Goal: Task Accomplishment & Management: Manage account settings

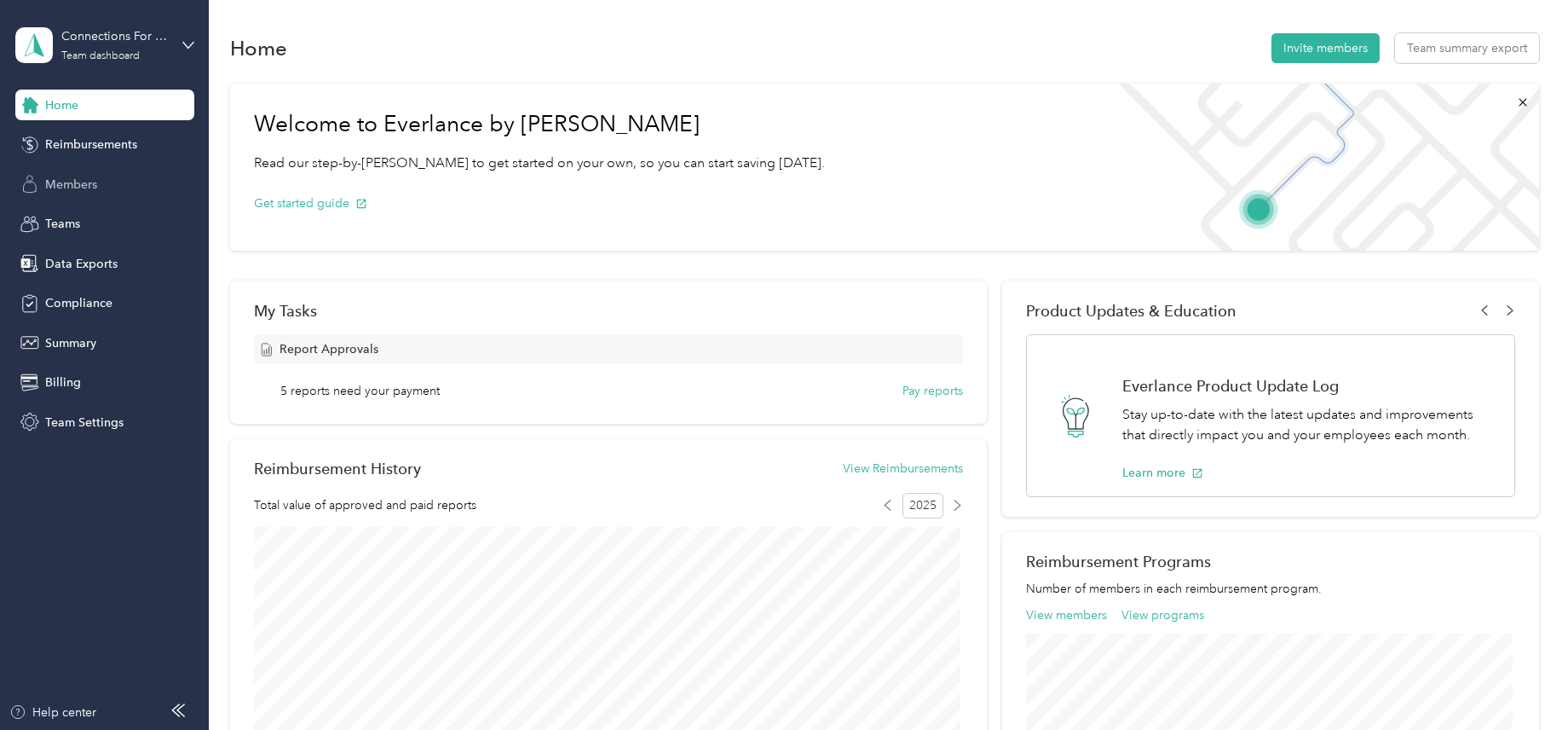
click at [91, 188] on span "Members" at bounding box center [70, 185] width 52 height 18
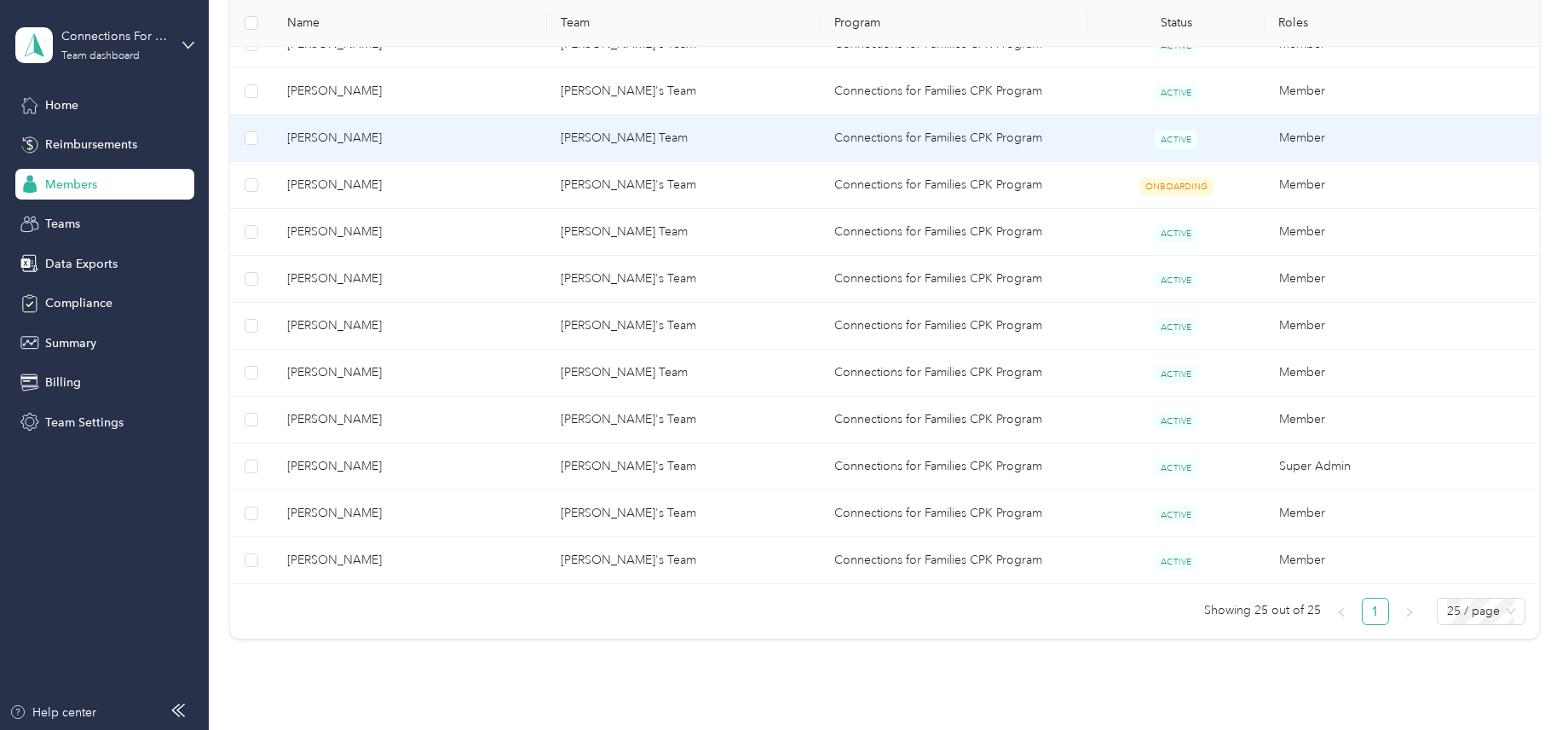
scroll to position [1144, 0]
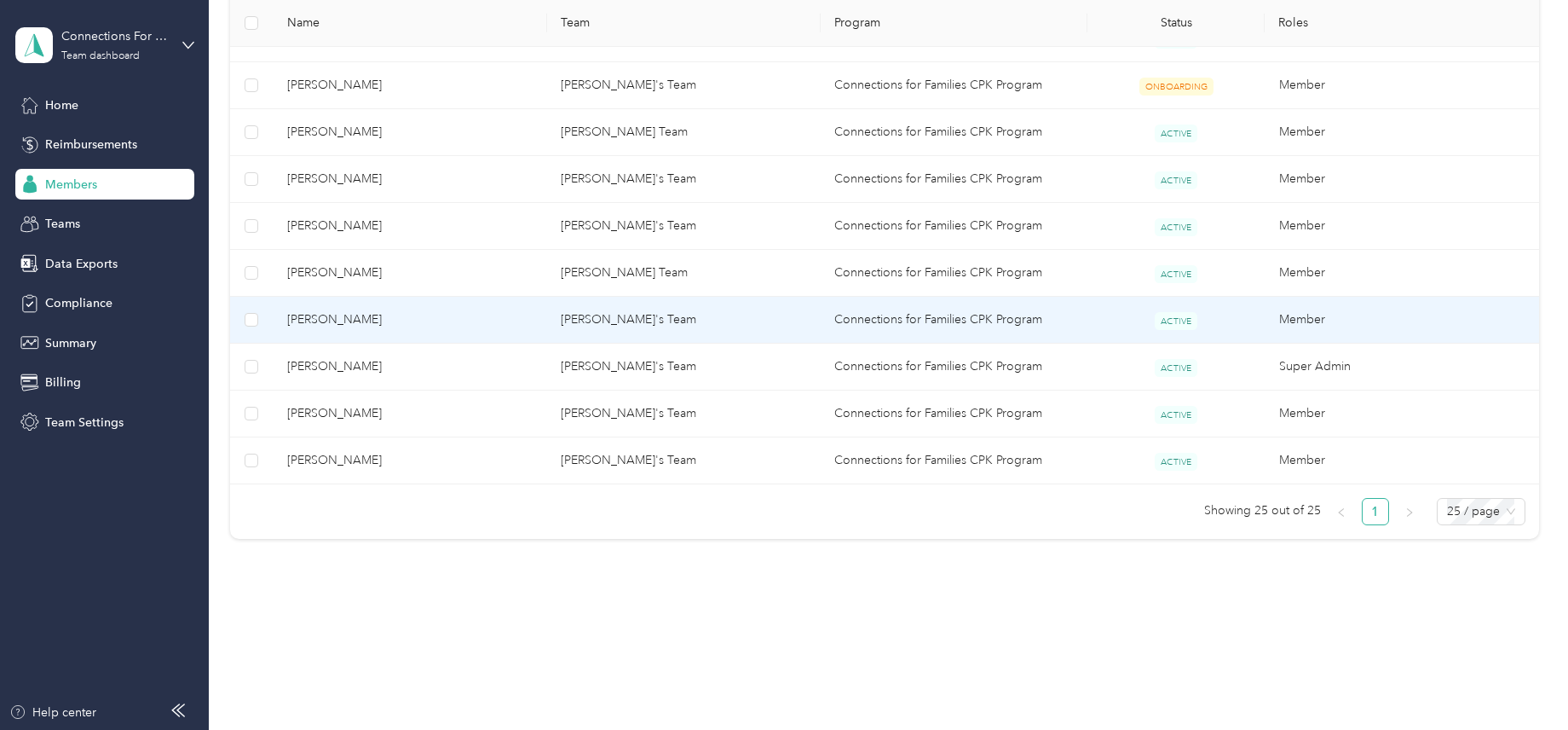
click at [336, 324] on span "[PERSON_NAME]" at bounding box center [411, 319] width 246 height 18
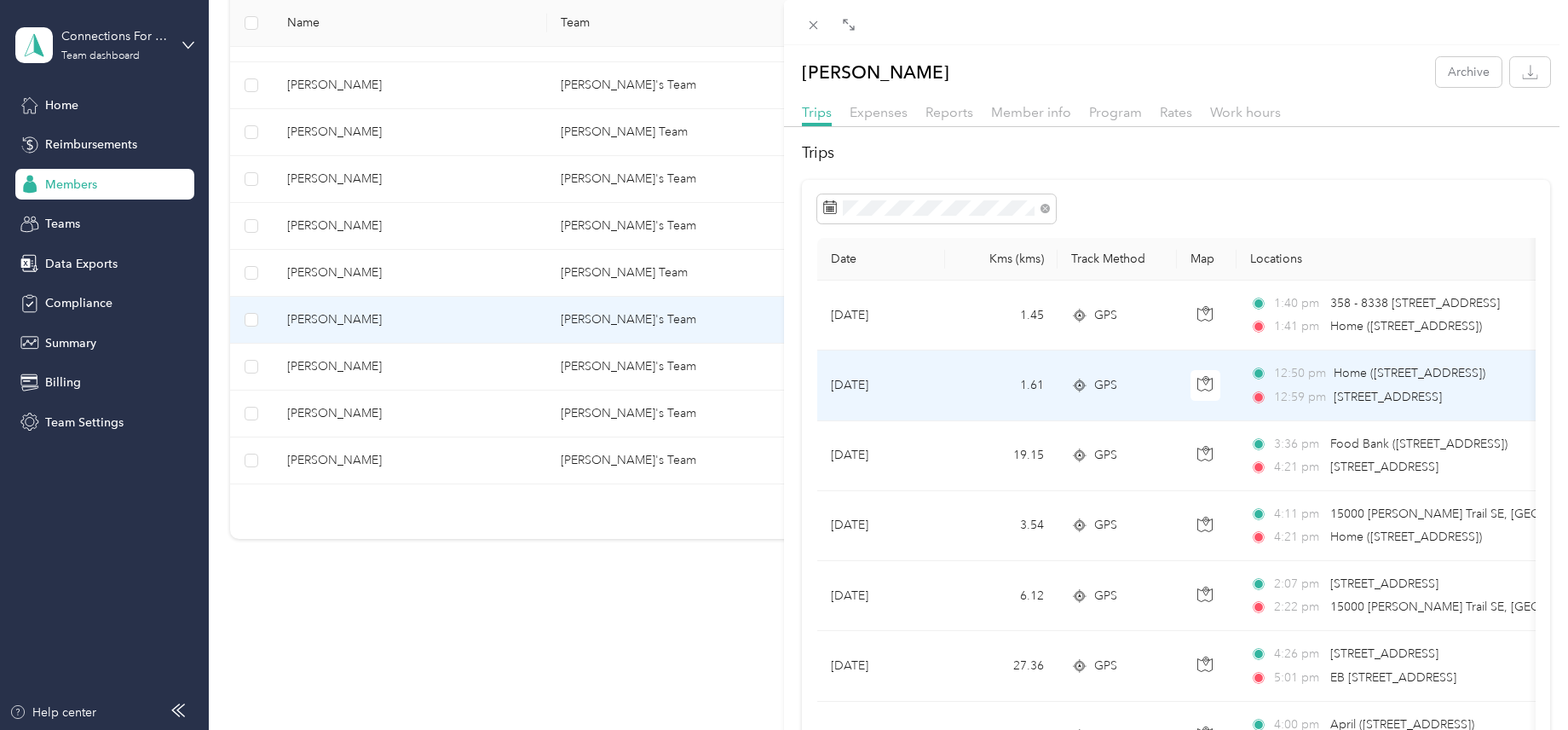
click at [1391, 391] on span "[STREET_ADDRESS]" at bounding box center [1388, 397] width 108 height 14
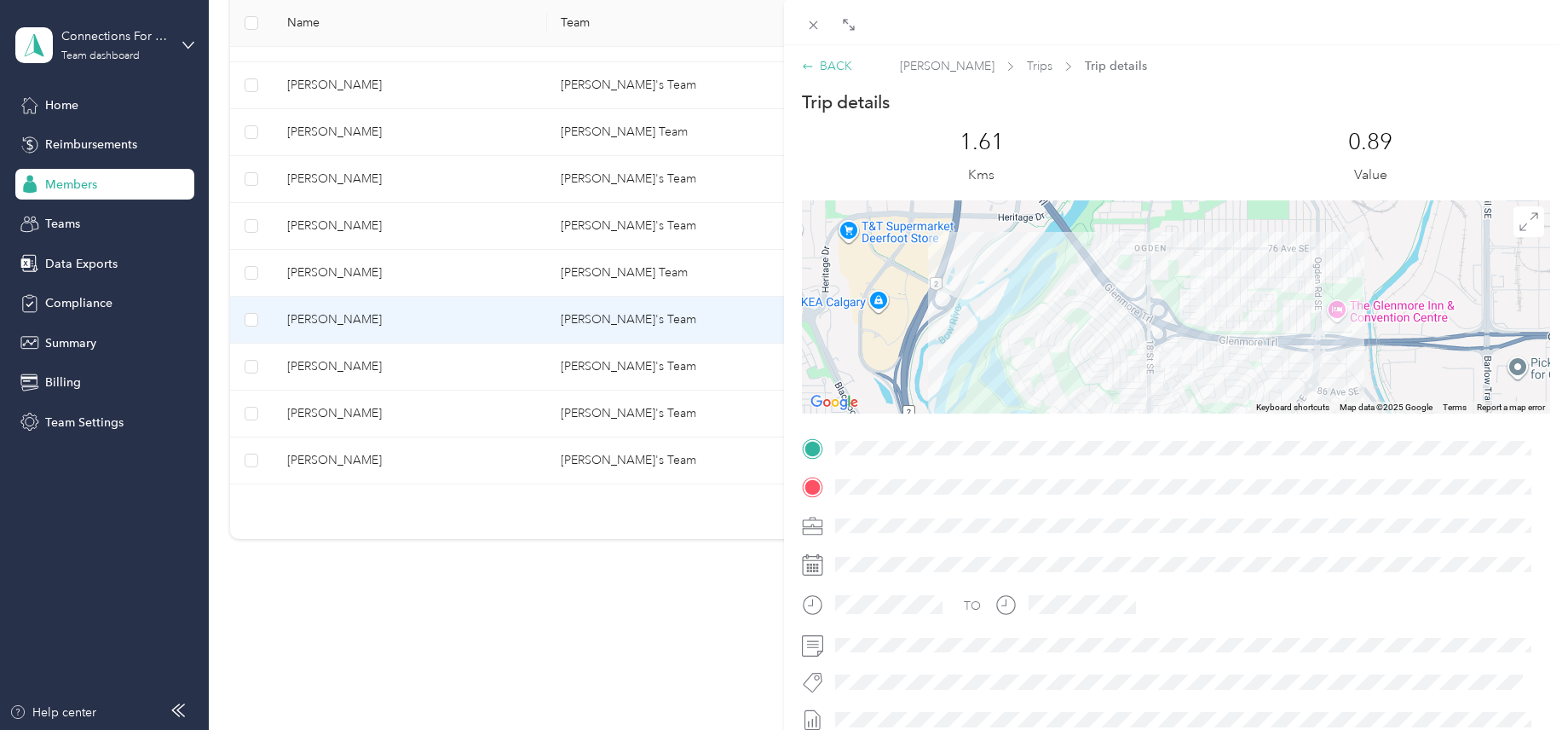
click at [809, 64] on icon at bounding box center [808, 67] width 12 height 12
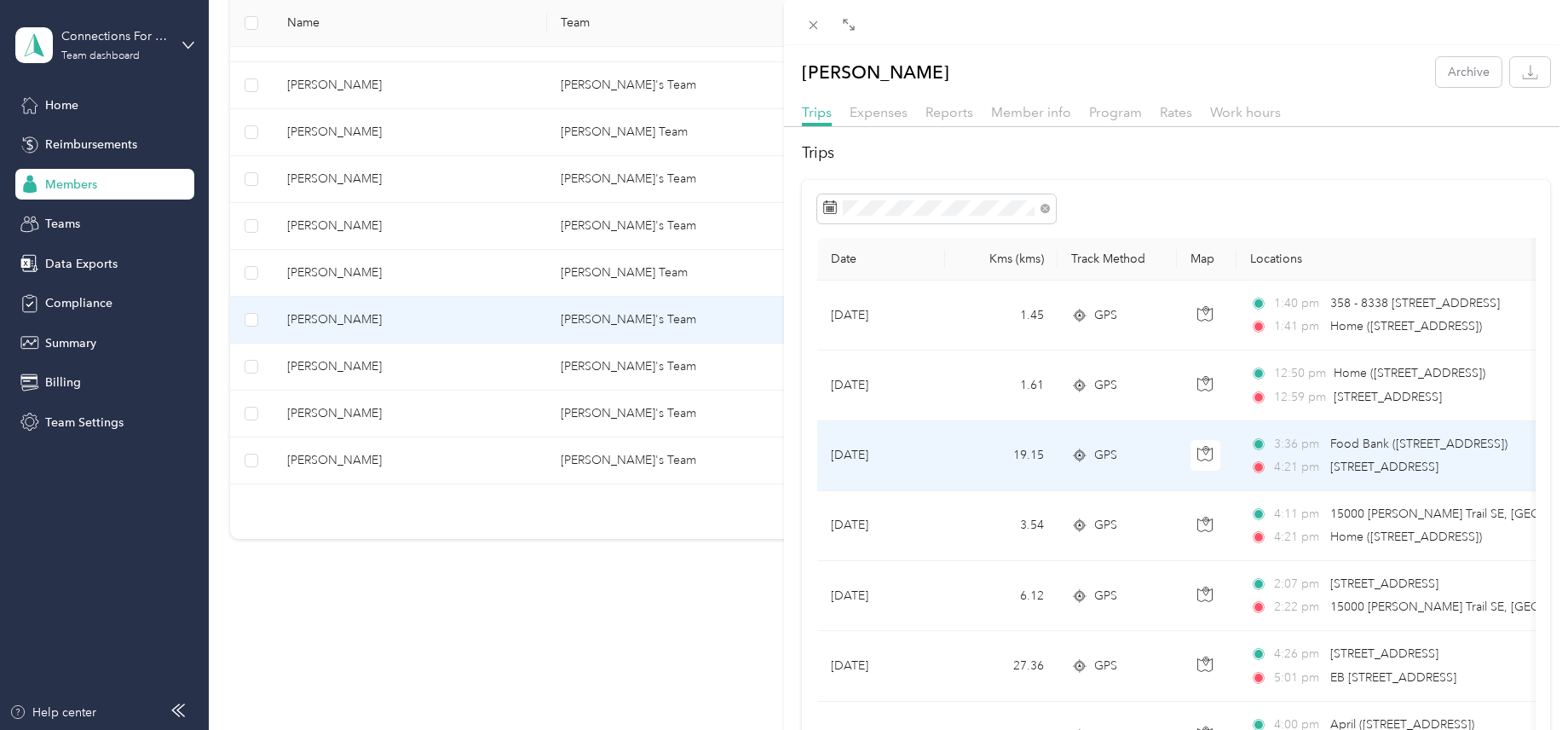
click at [1376, 461] on span "[STREET_ADDRESS]" at bounding box center [1384, 466] width 108 height 14
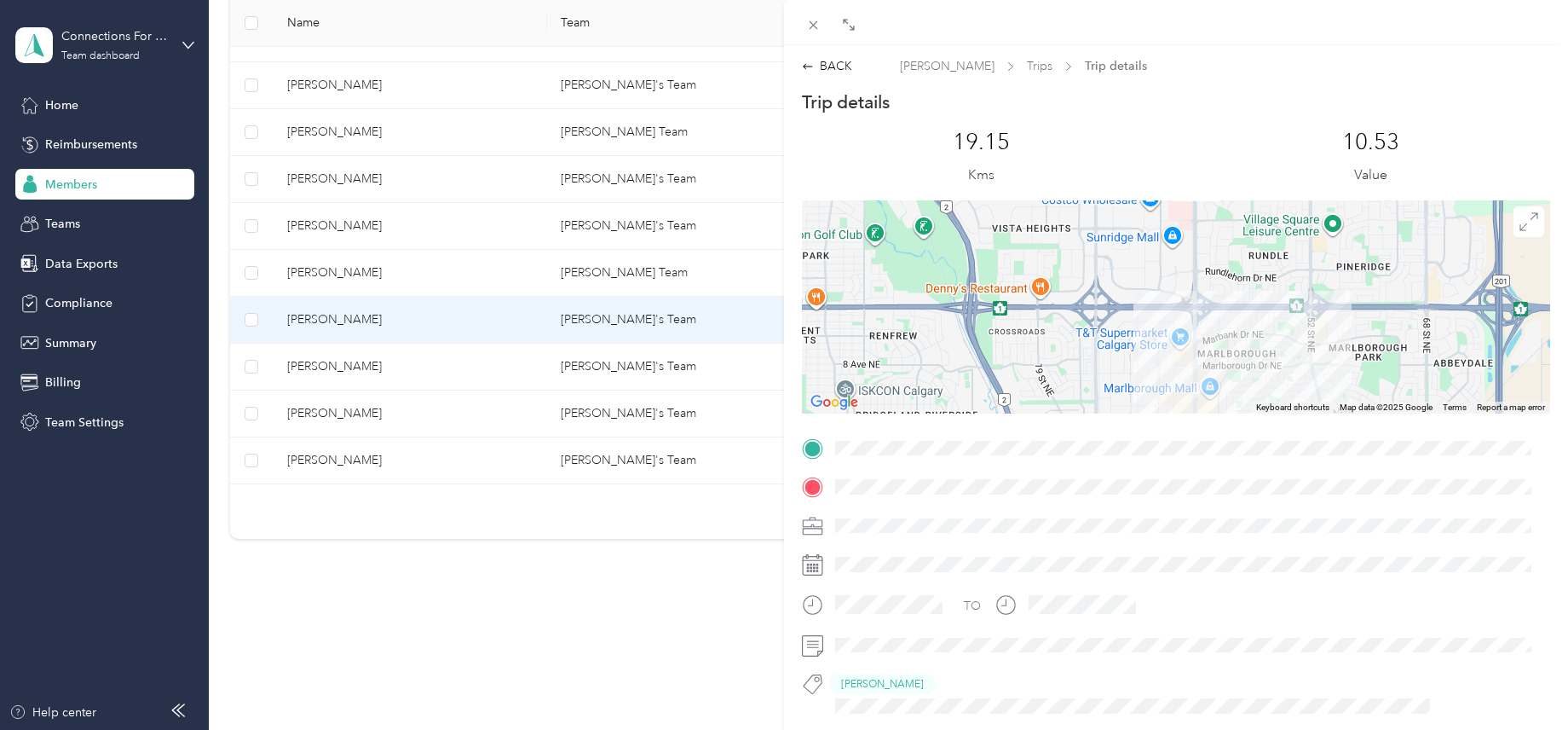
drag, startPoint x: 1208, startPoint y: 266, endPoint x: 1259, endPoint y: 586, distance: 324.0
click at [1259, 586] on div "Trip details This trip cannot be edited because it is either under review, appr…" at bounding box center [1176, 482] width 748 height 784
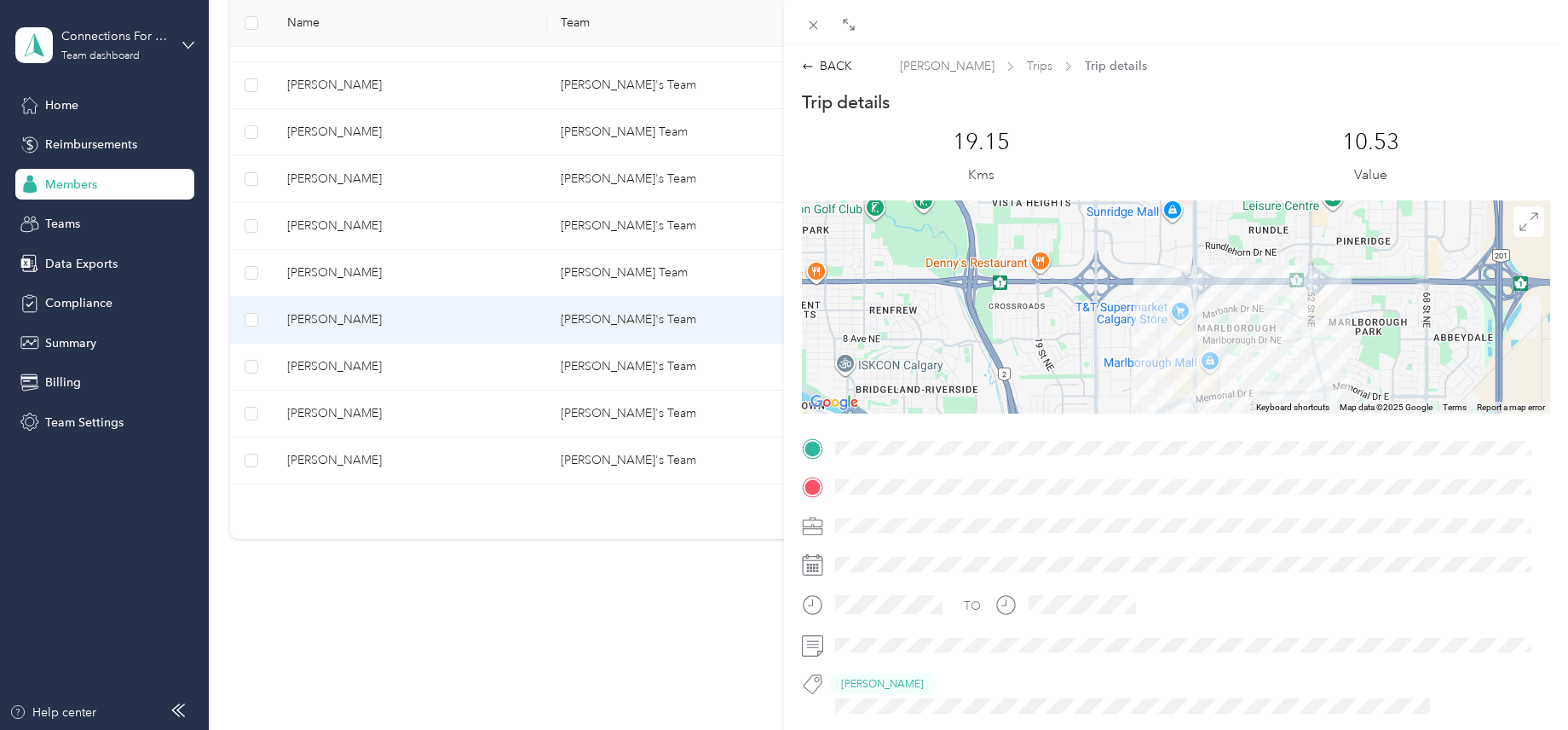
drag, startPoint x: 1258, startPoint y: 559, endPoint x: 1260, endPoint y: 540, distance: 19.1
click at [1261, 542] on div "TO [PERSON_NAME]" at bounding box center [1176, 653] width 748 height 439
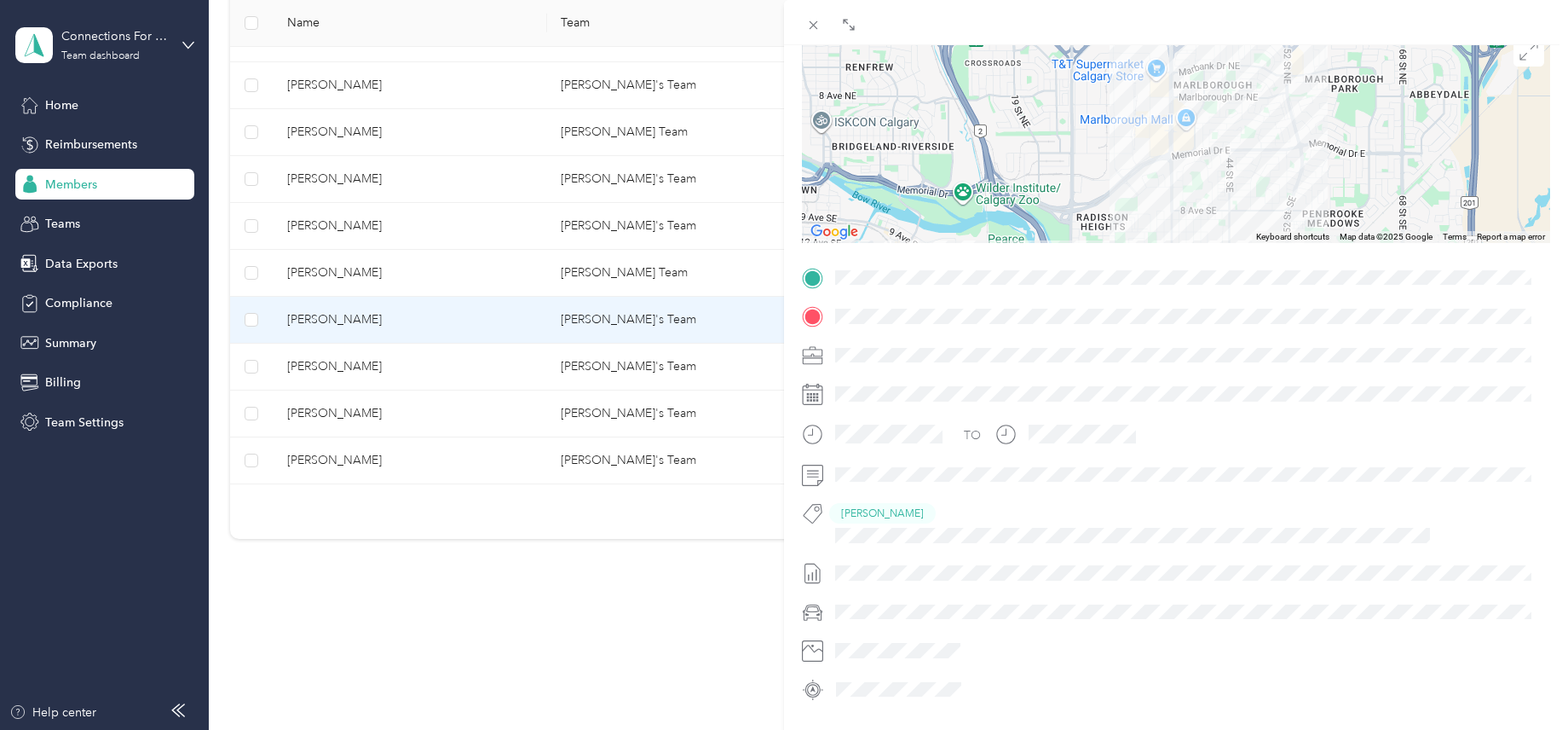
drag, startPoint x: 1287, startPoint y: 205, endPoint x: 1253, endPoint y: 91, distance: 119.0
click at [1253, 91] on div at bounding box center [1176, 136] width 748 height 213
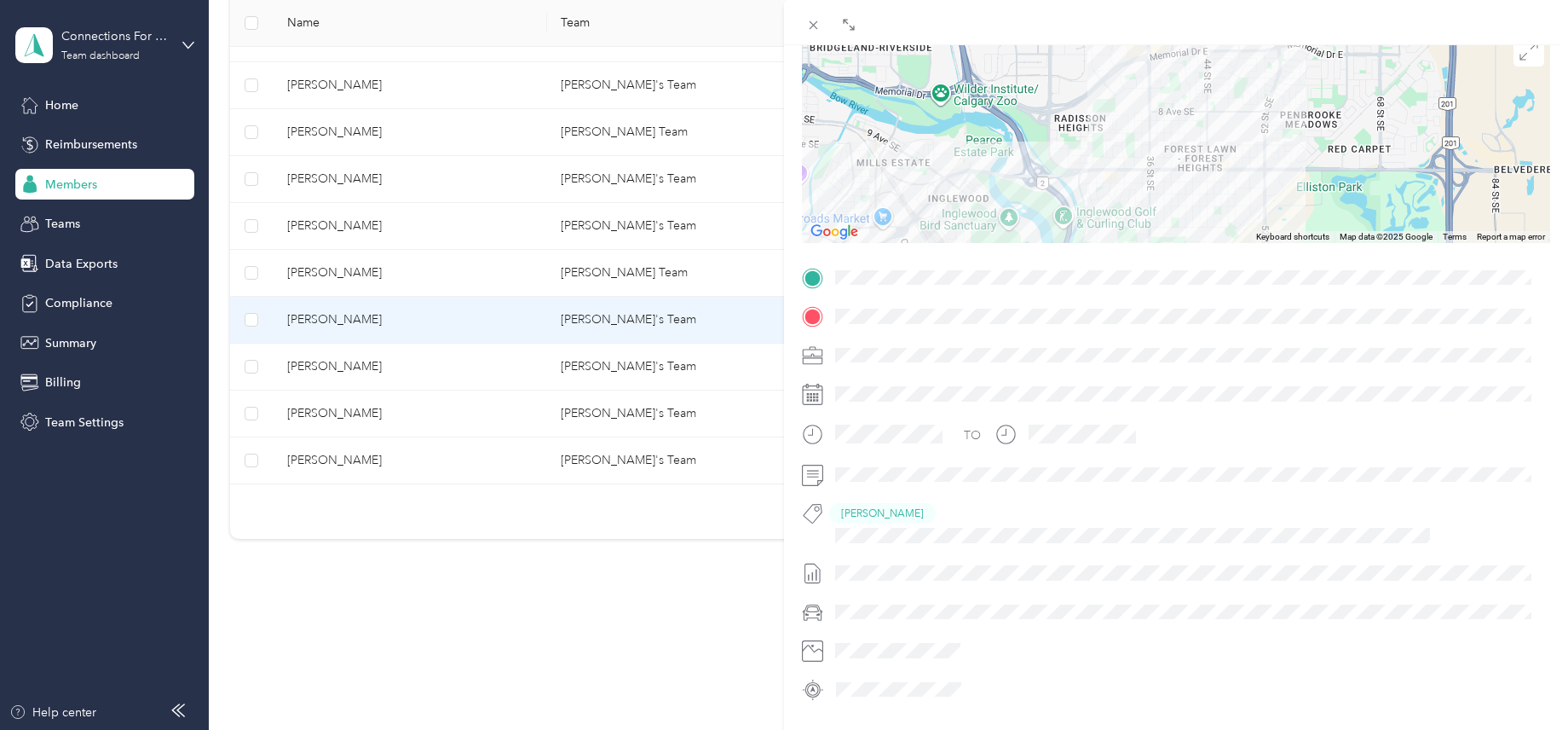
drag, startPoint x: 1205, startPoint y: 148, endPoint x: 1204, endPoint y: 124, distance: 24.0
click at [1204, 124] on div at bounding box center [1176, 136] width 748 height 213
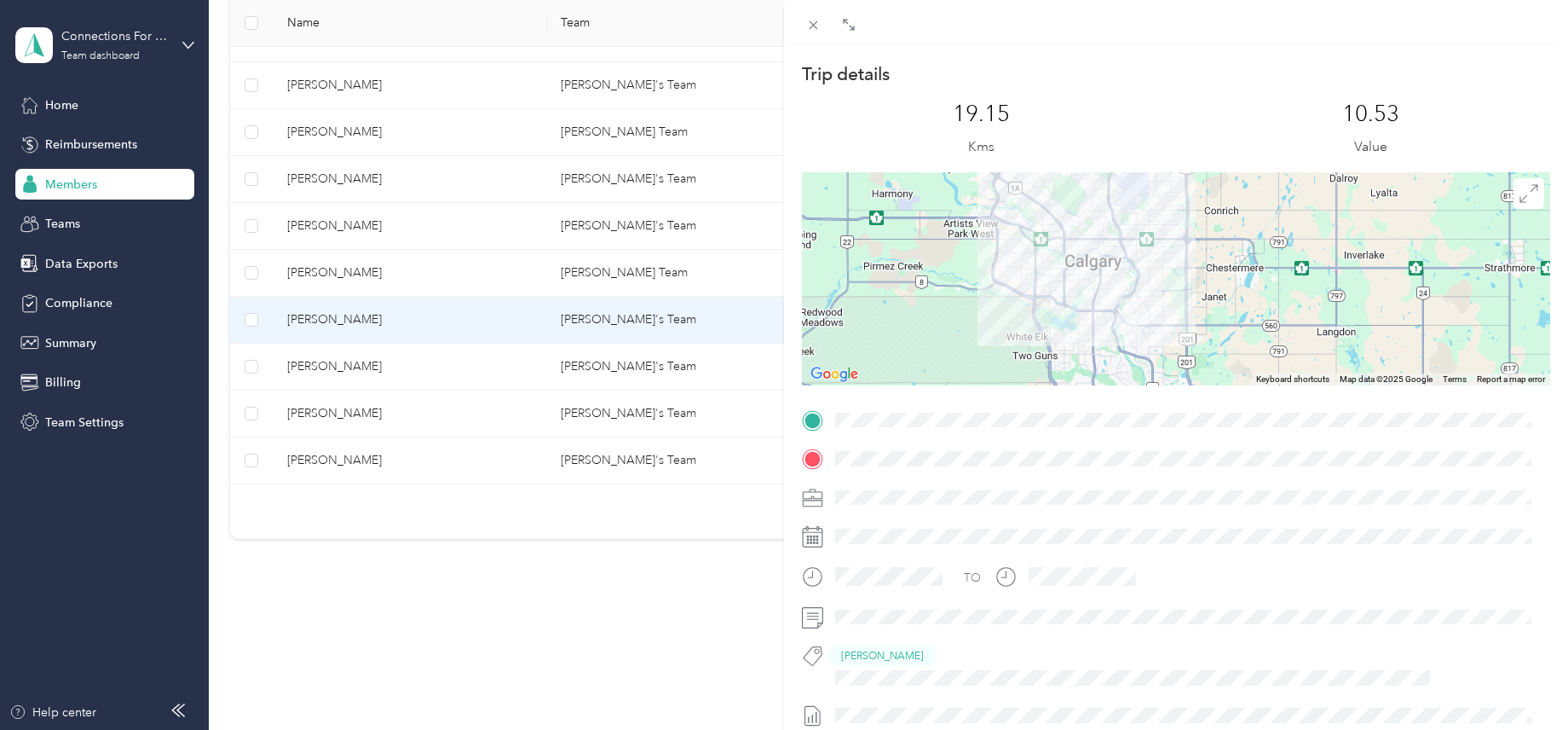
scroll to position [0, 0]
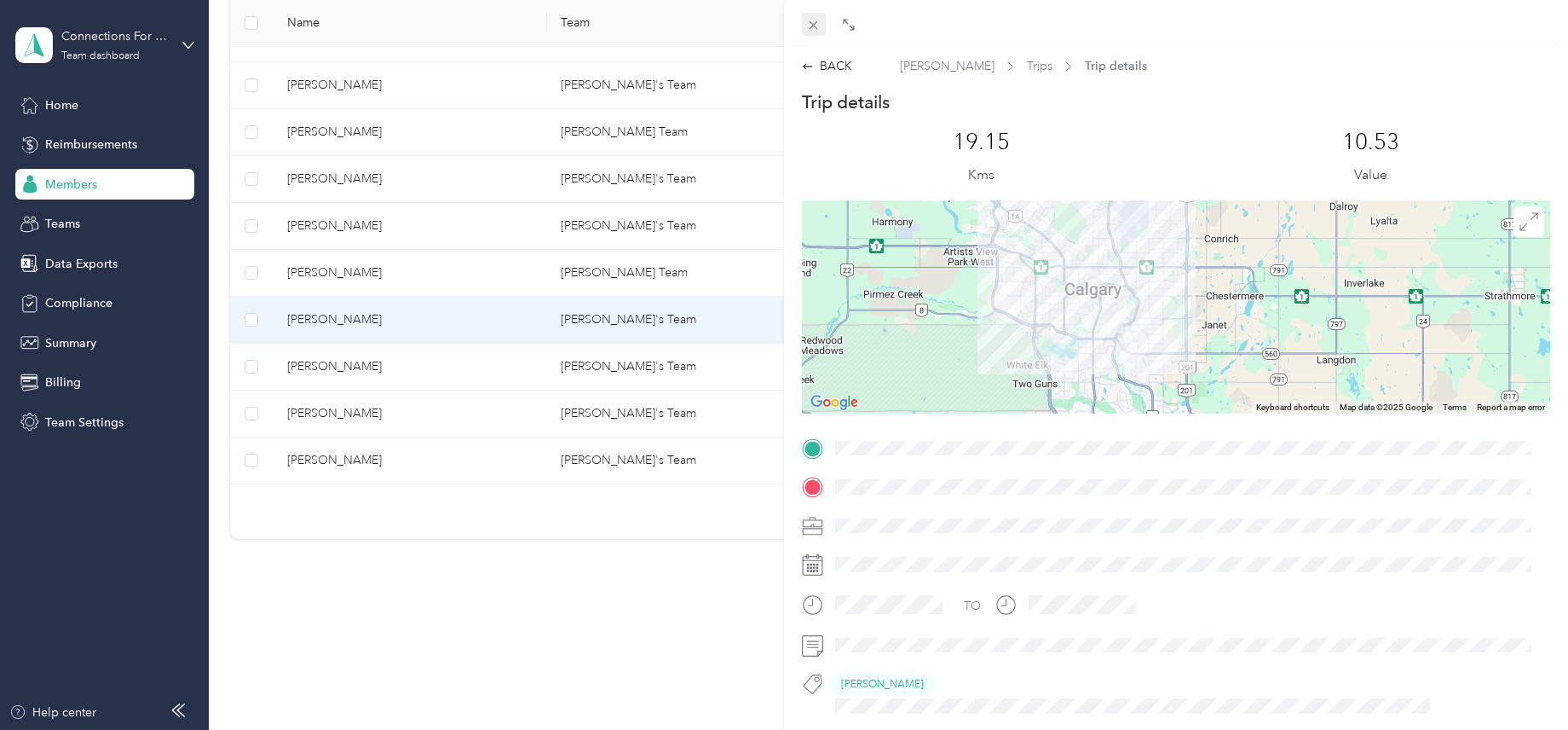
click at [808, 21] on icon at bounding box center [813, 25] width 14 height 14
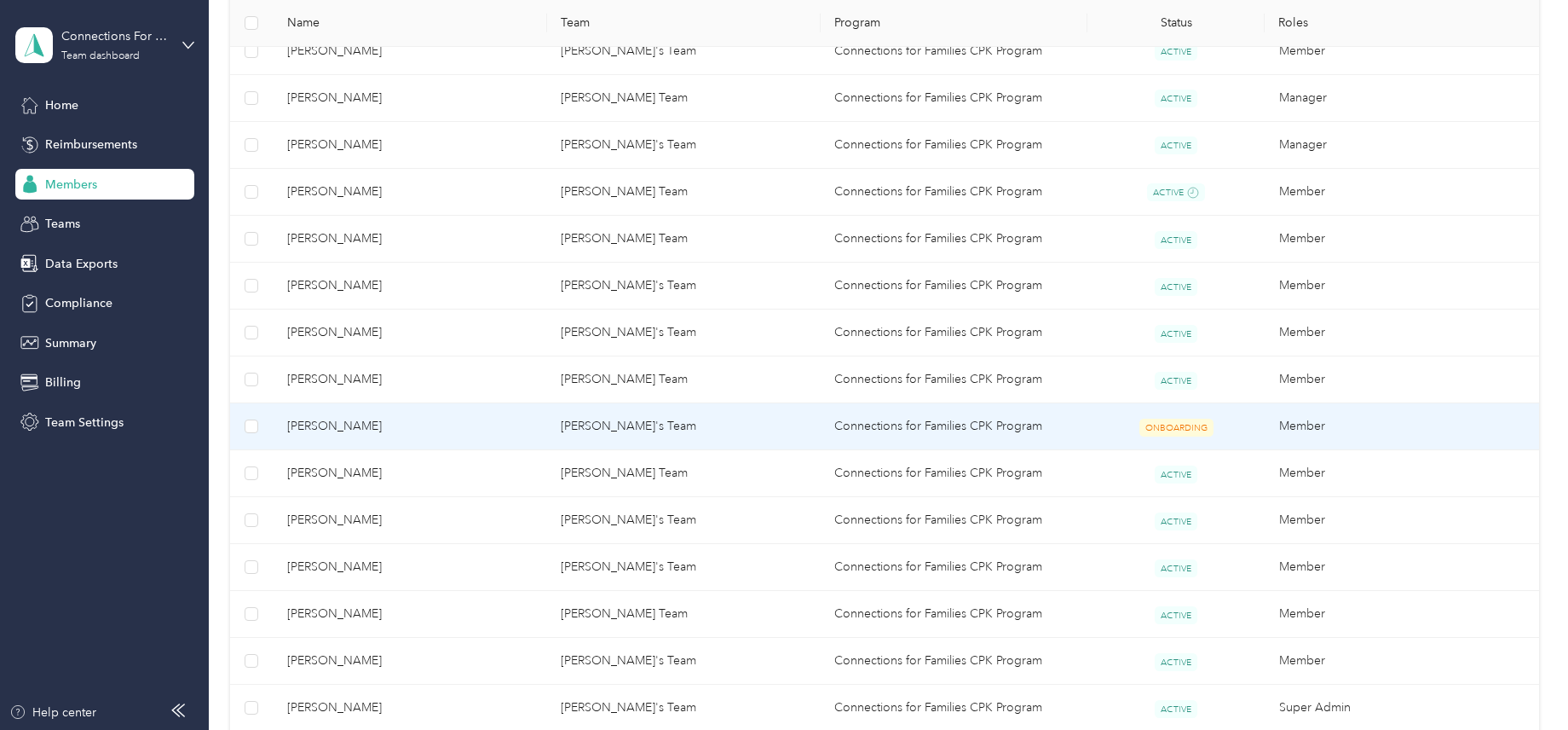
scroll to position [1144, 0]
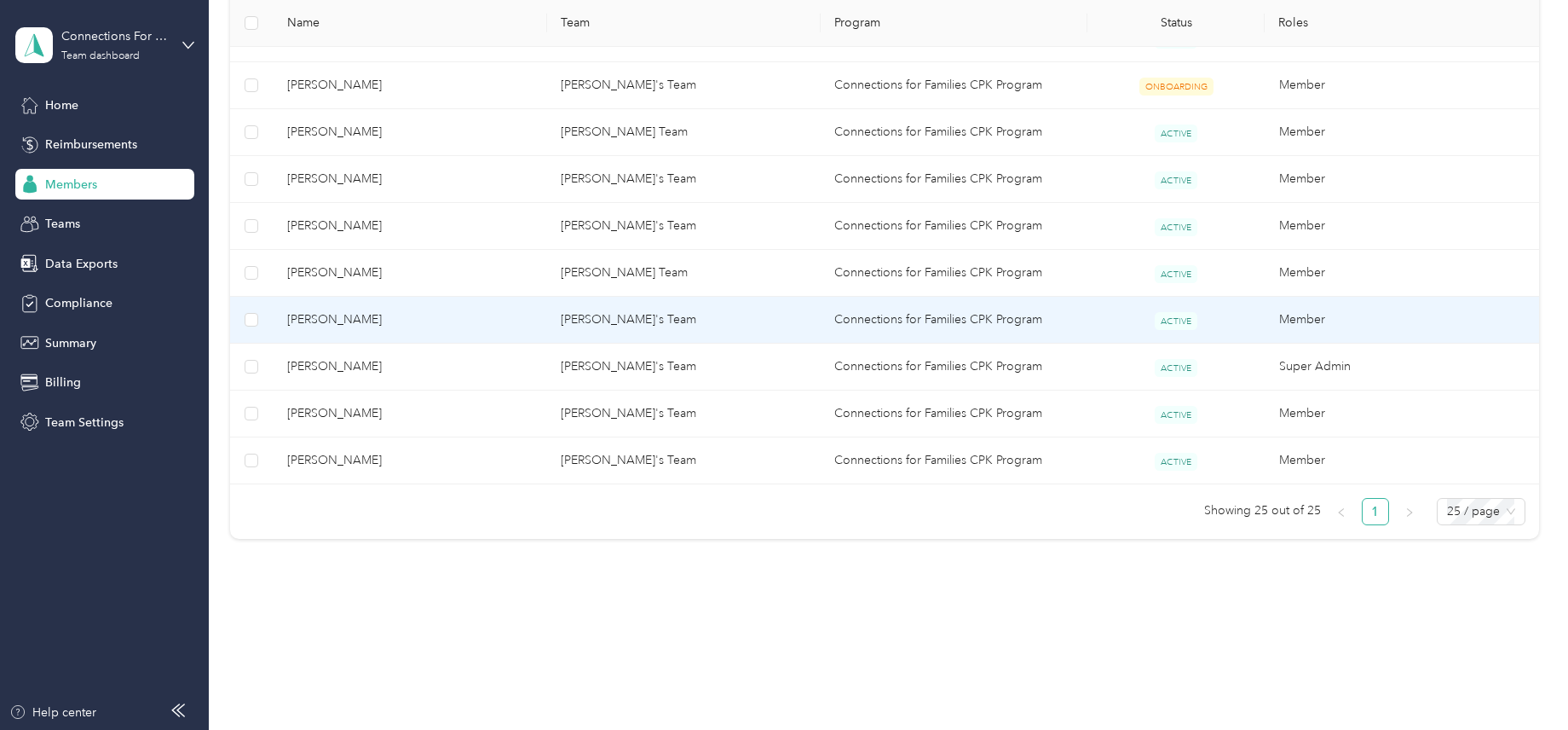
click at [355, 313] on td "[PERSON_NAME]" at bounding box center [410, 319] width 273 height 47
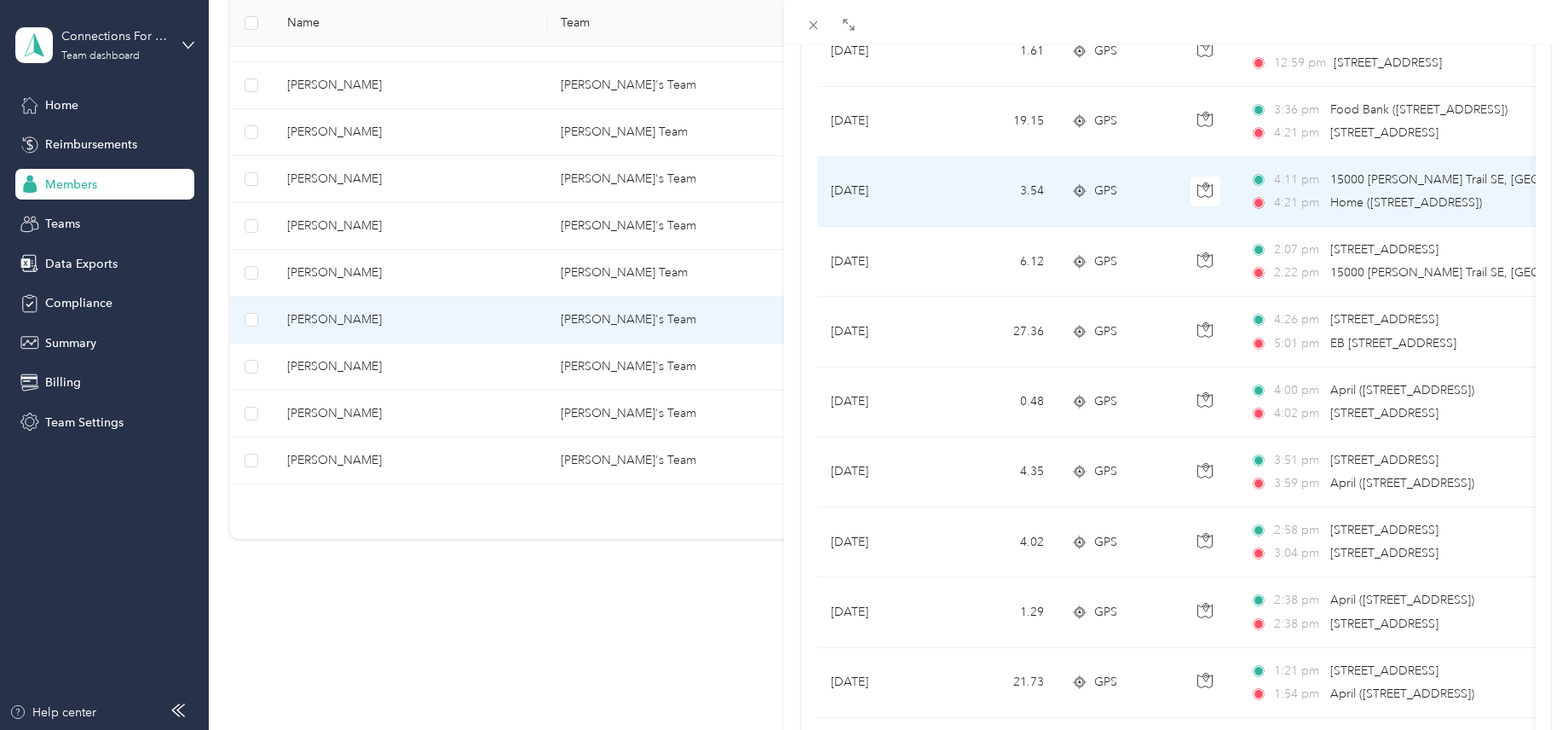
scroll to position [341, 0]
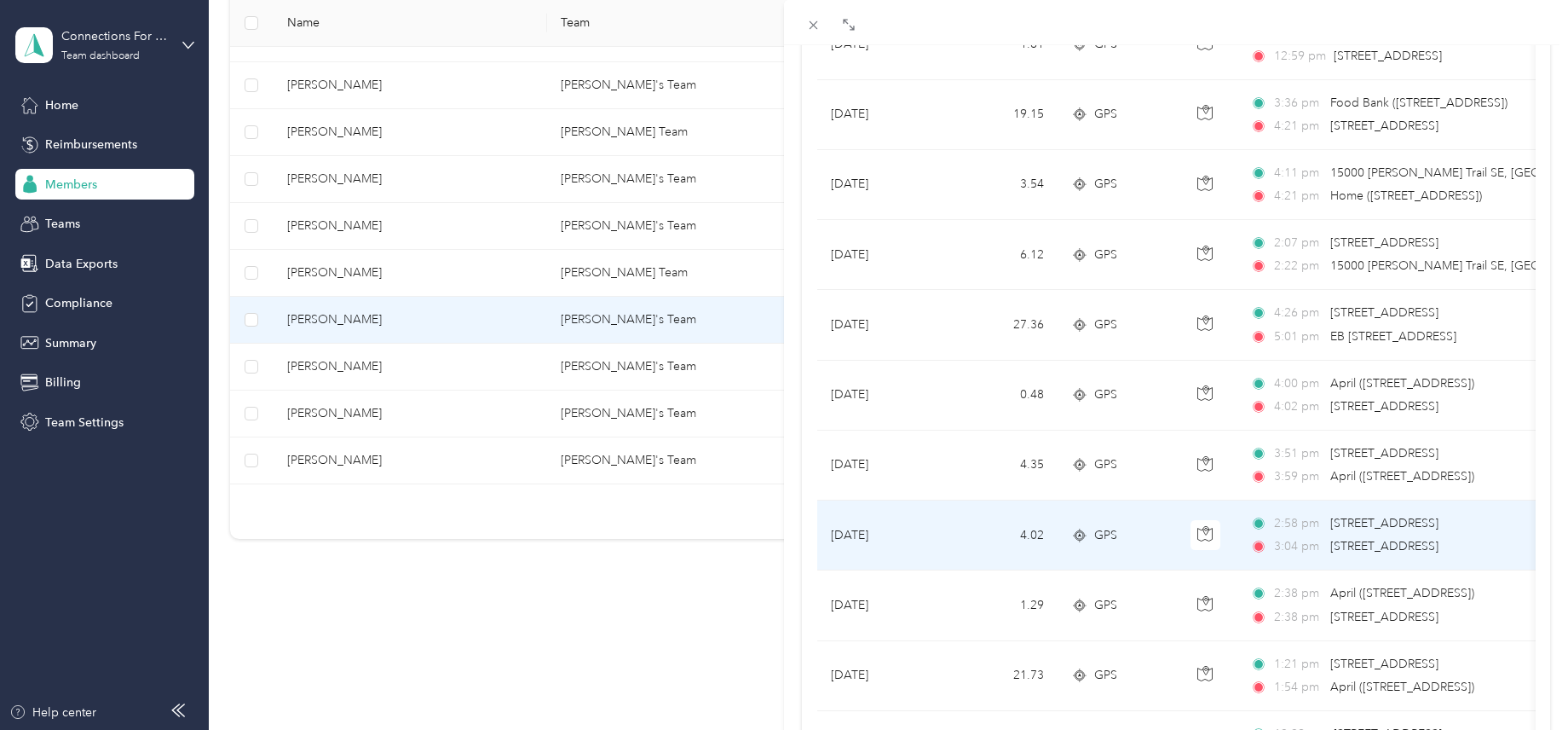
click at [1329, 530] on div "2:58 pm [STREET_ADDRESS]" at bounding box center [1429, 522] width 358 height 18
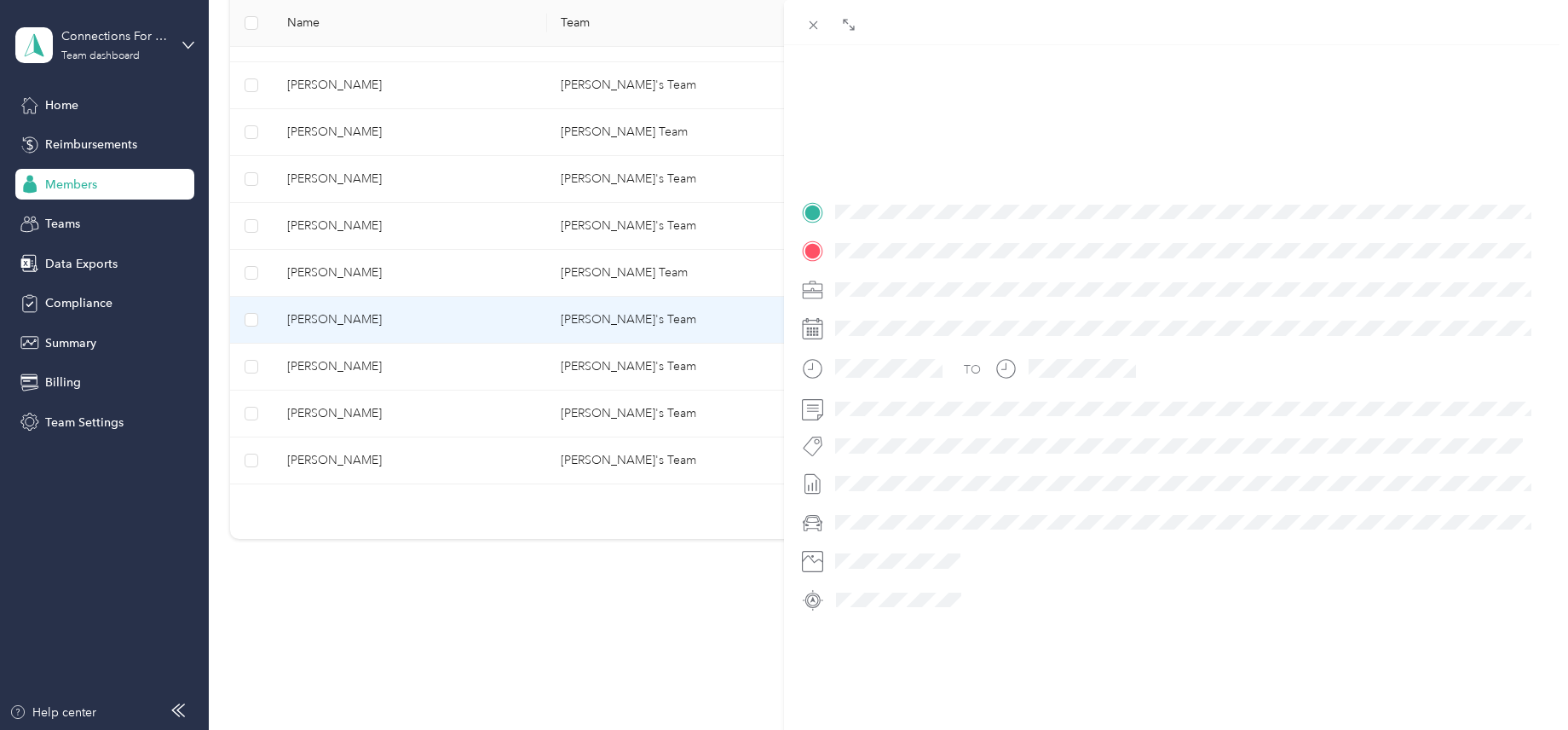
scroll to position [254, 0]
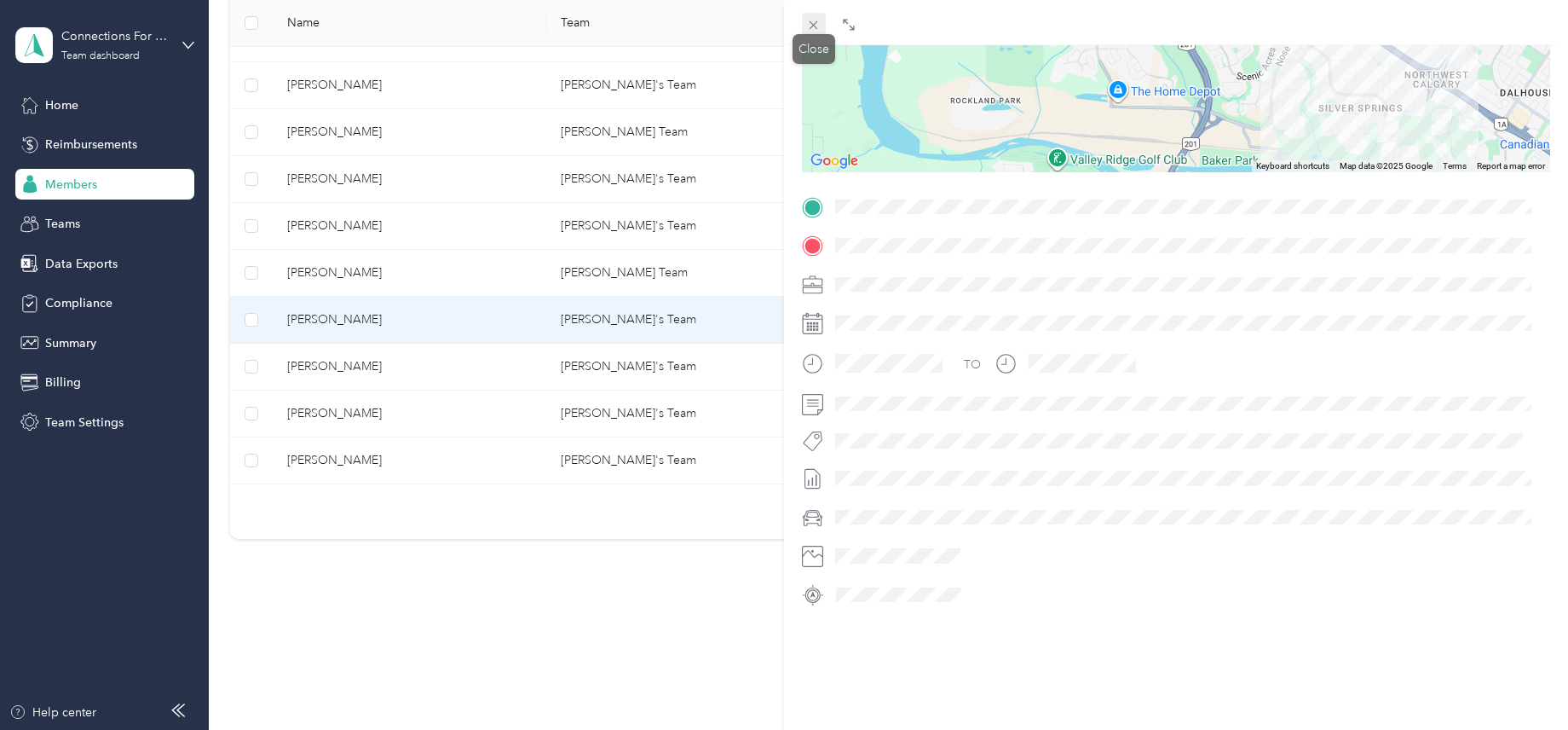
click at [813, 21] on icon at bounding box center [813, 25] width 14 height 14
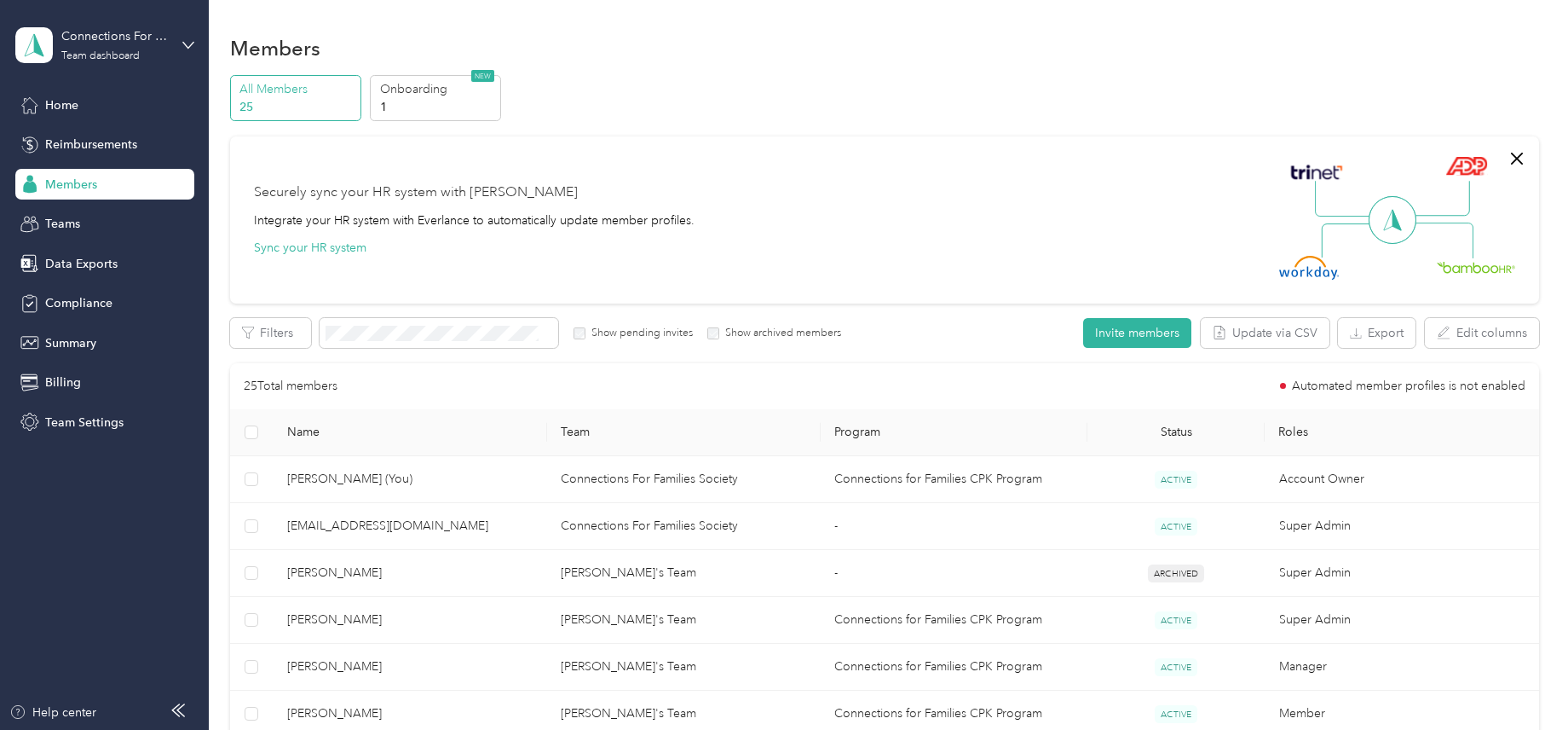
click at [113, 176] on div "Members" at bounding box center [105, 184] width 179 height 31
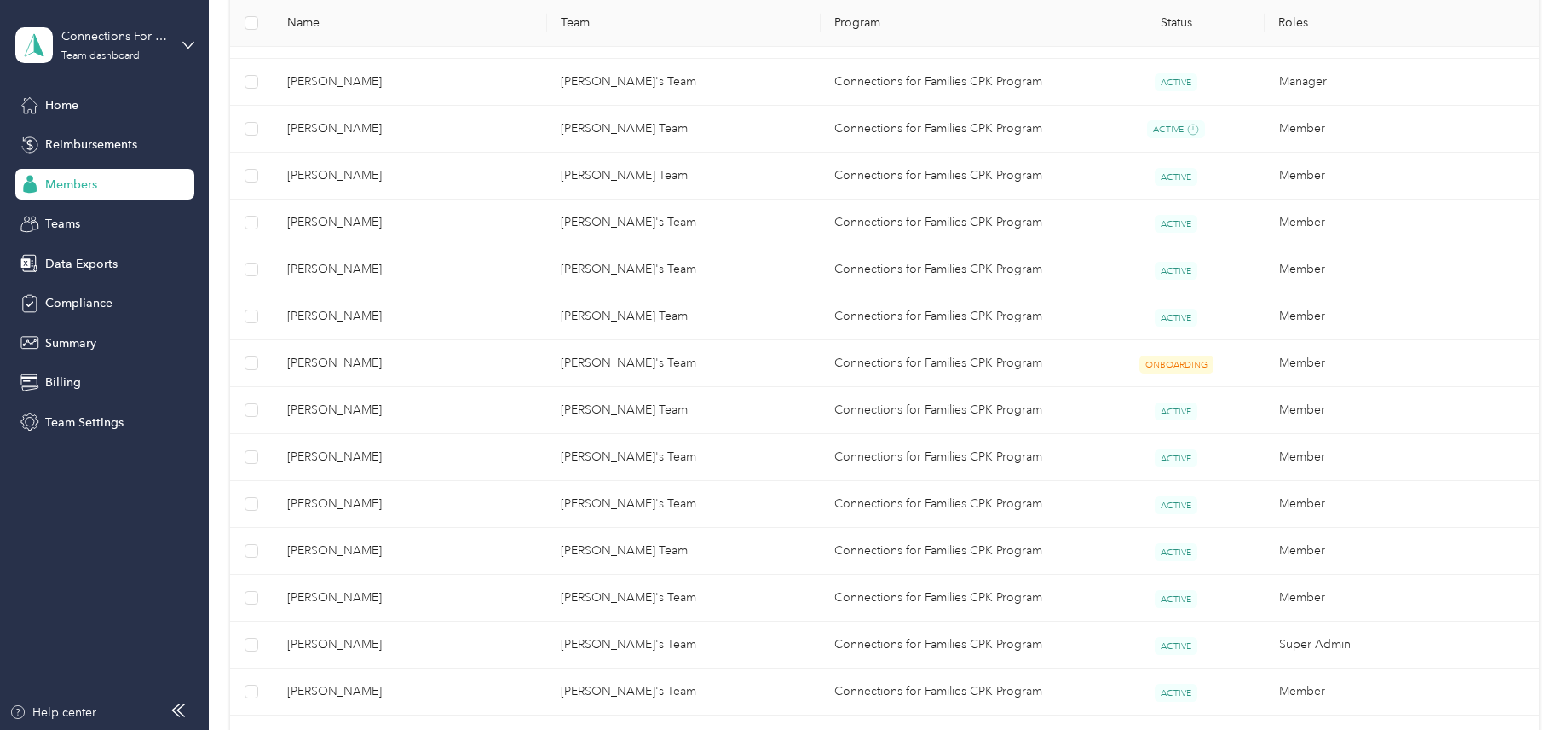
scroll to position [938, 0]
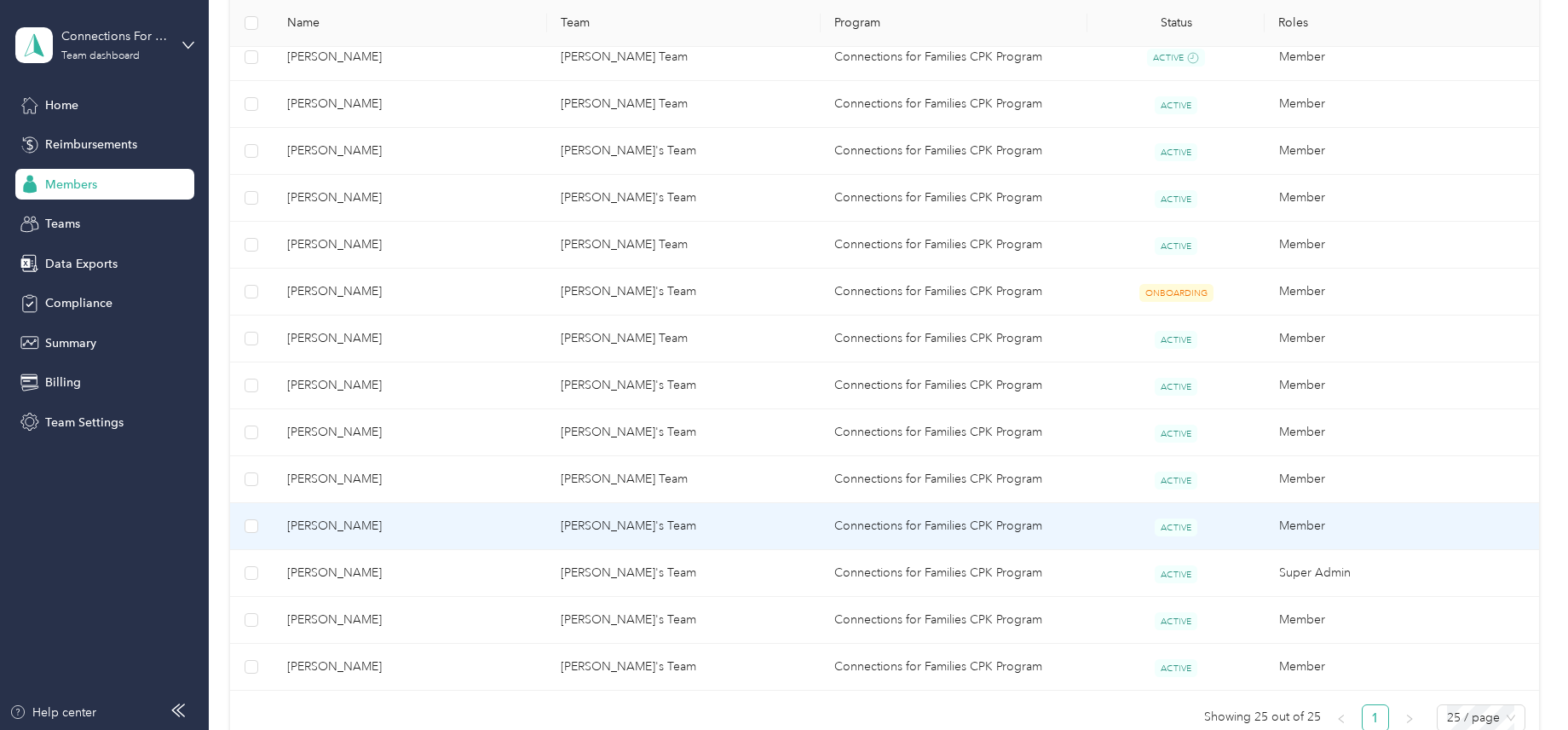
click at [354, 522] on span "[PERSON_NAME]" at bounding box center [411, 525] width 246 height 18
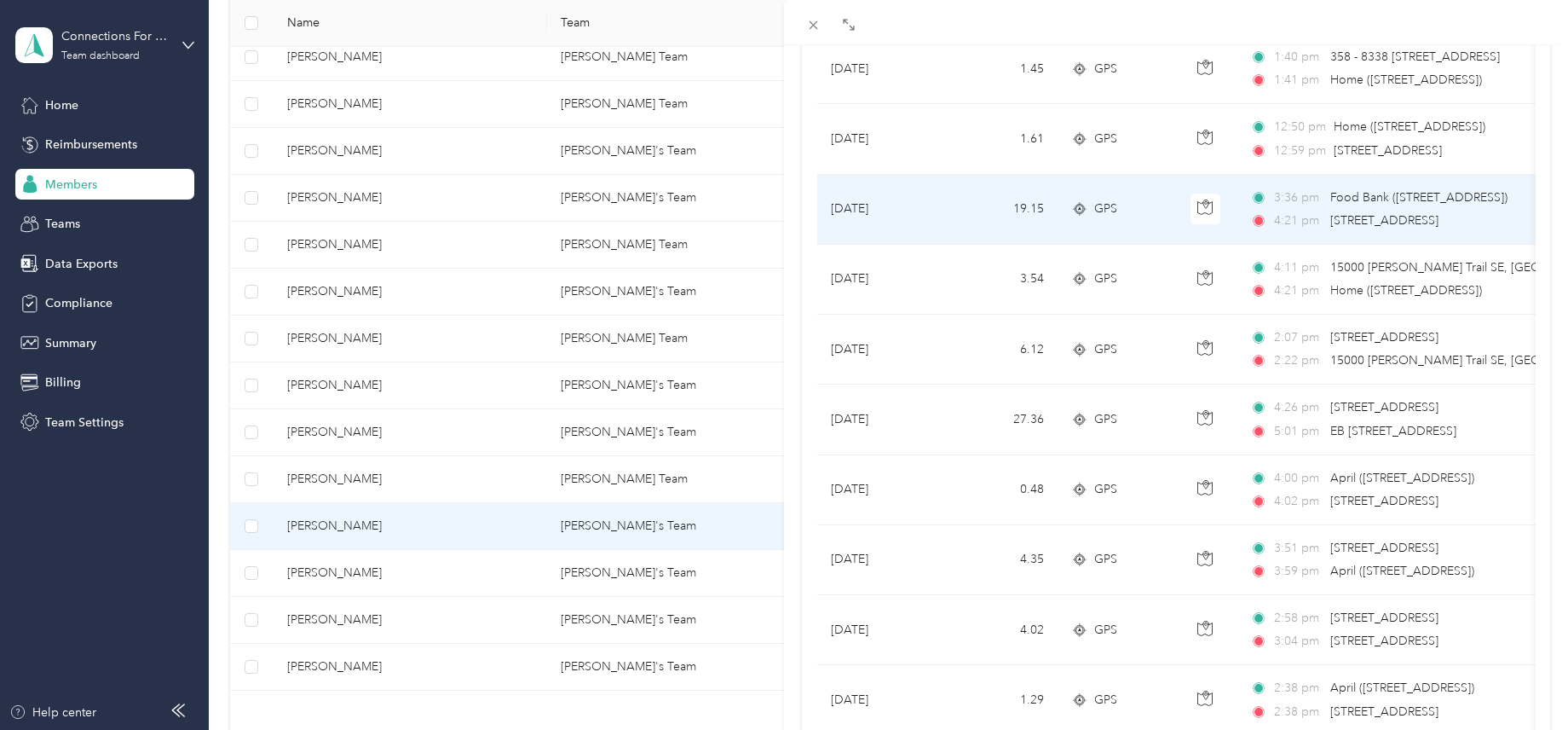
scroll to position [256, 0]
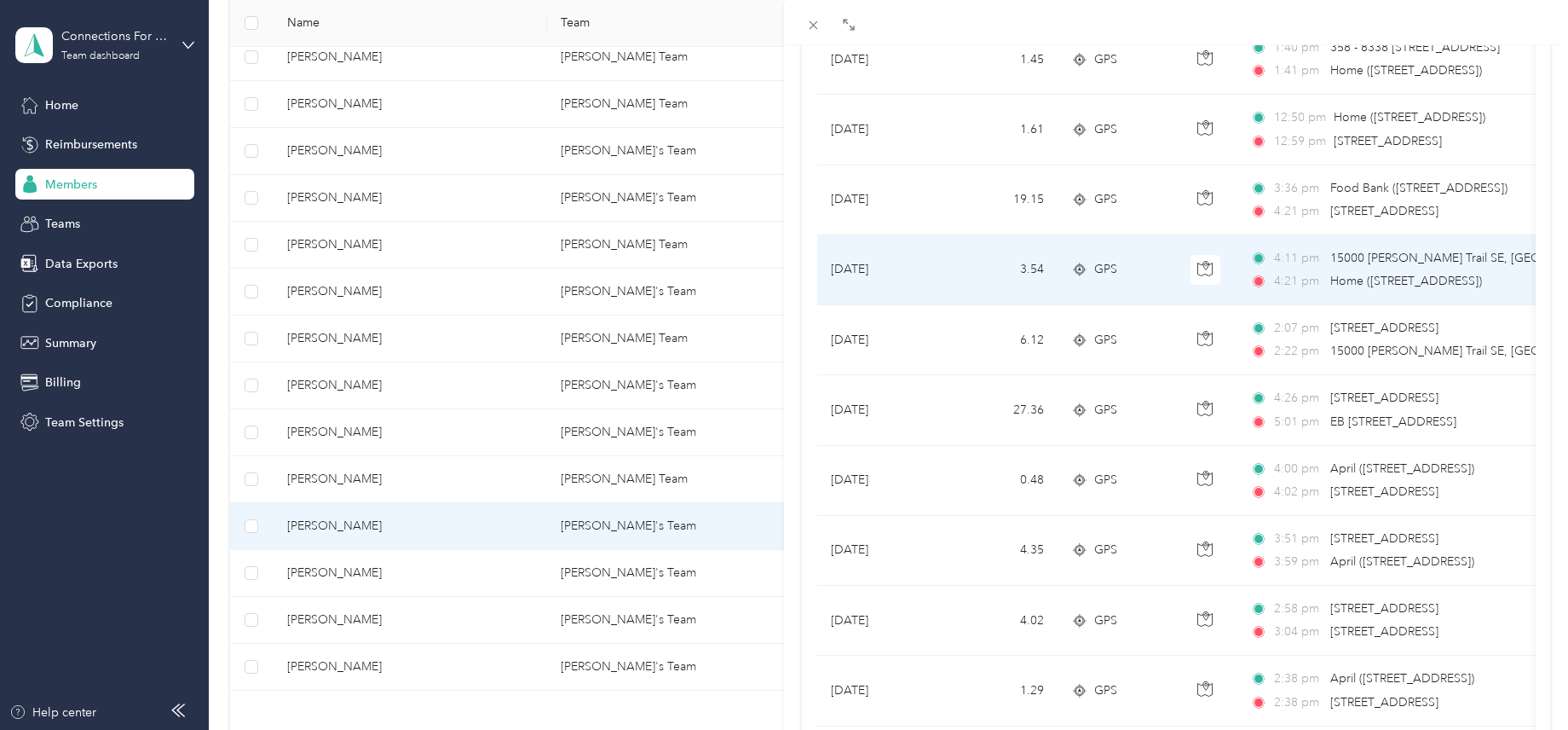
click at [1415, 259] on span "15000 [PERSON_NAME] Trail SE, [GEOGRAPHIC_DATA], AB T2C 2S5, [GEOGRAPHIC_DATA]" at bounding box center [1583, 258] width 506 height 14
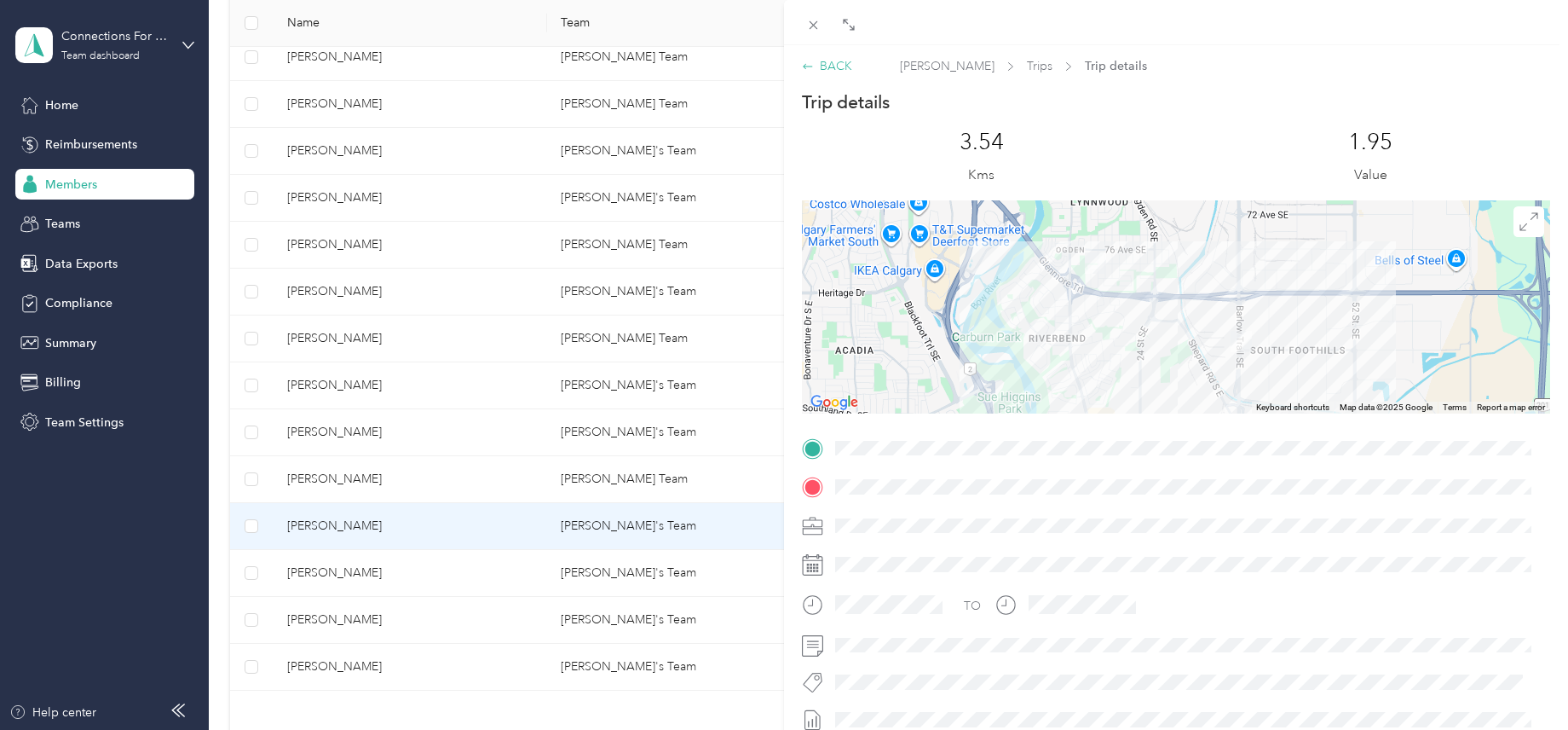
click at [817, 69] on div "BACK" at bounding box center [827, 66] width 50 height 18
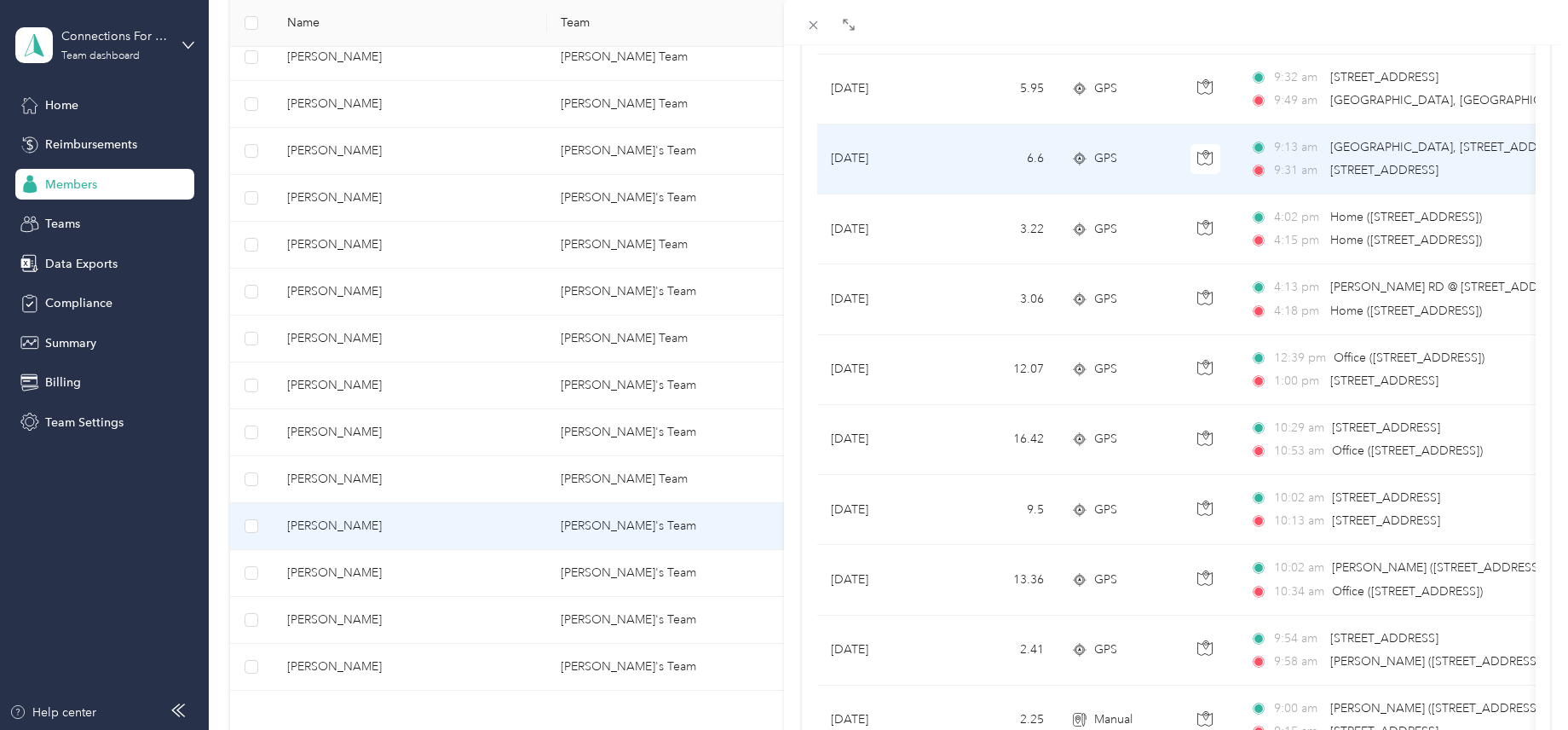
scroll to position [1279, 0]
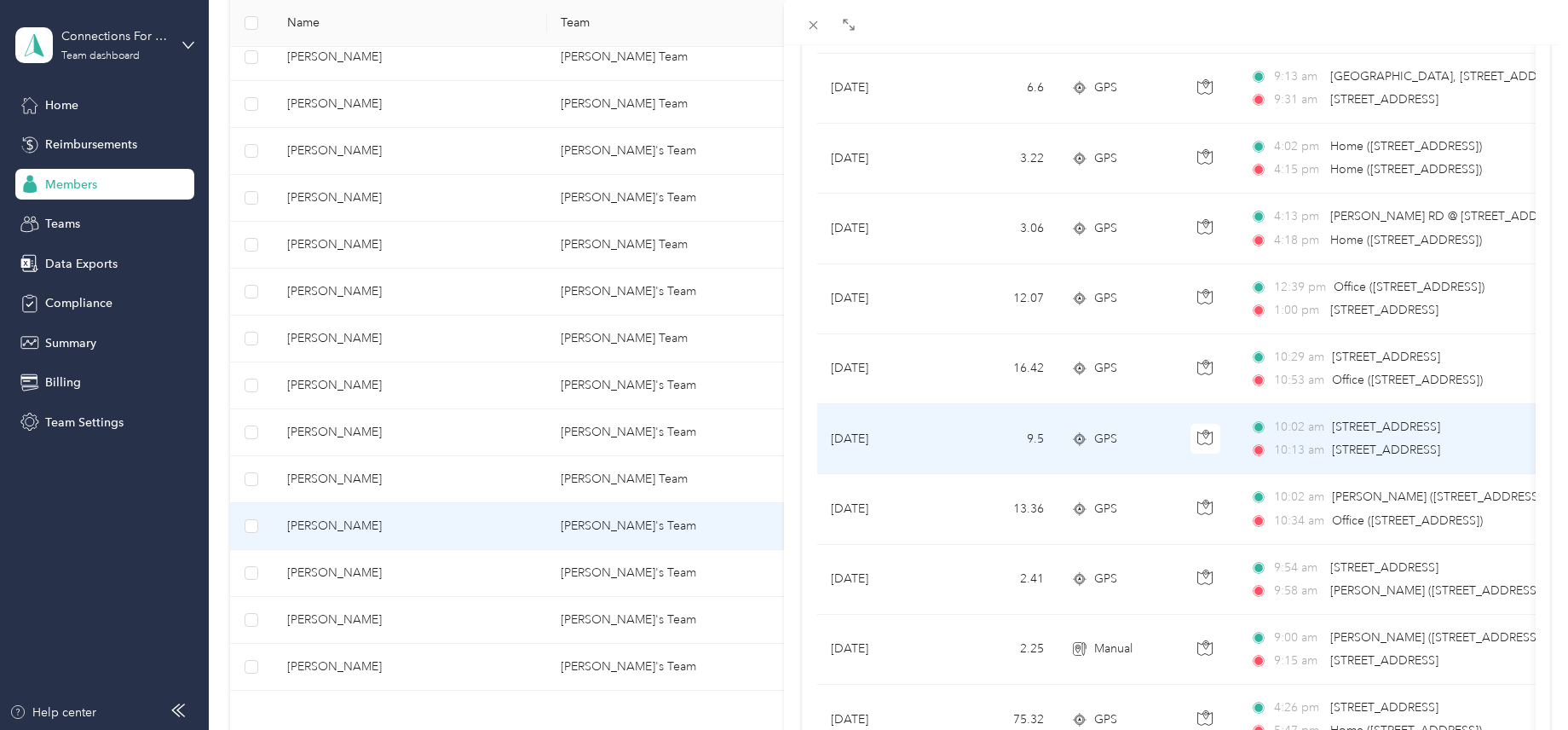
click at [915, 435] on td "[DATE]" at bounding box center [880, 438] width 128 height 69
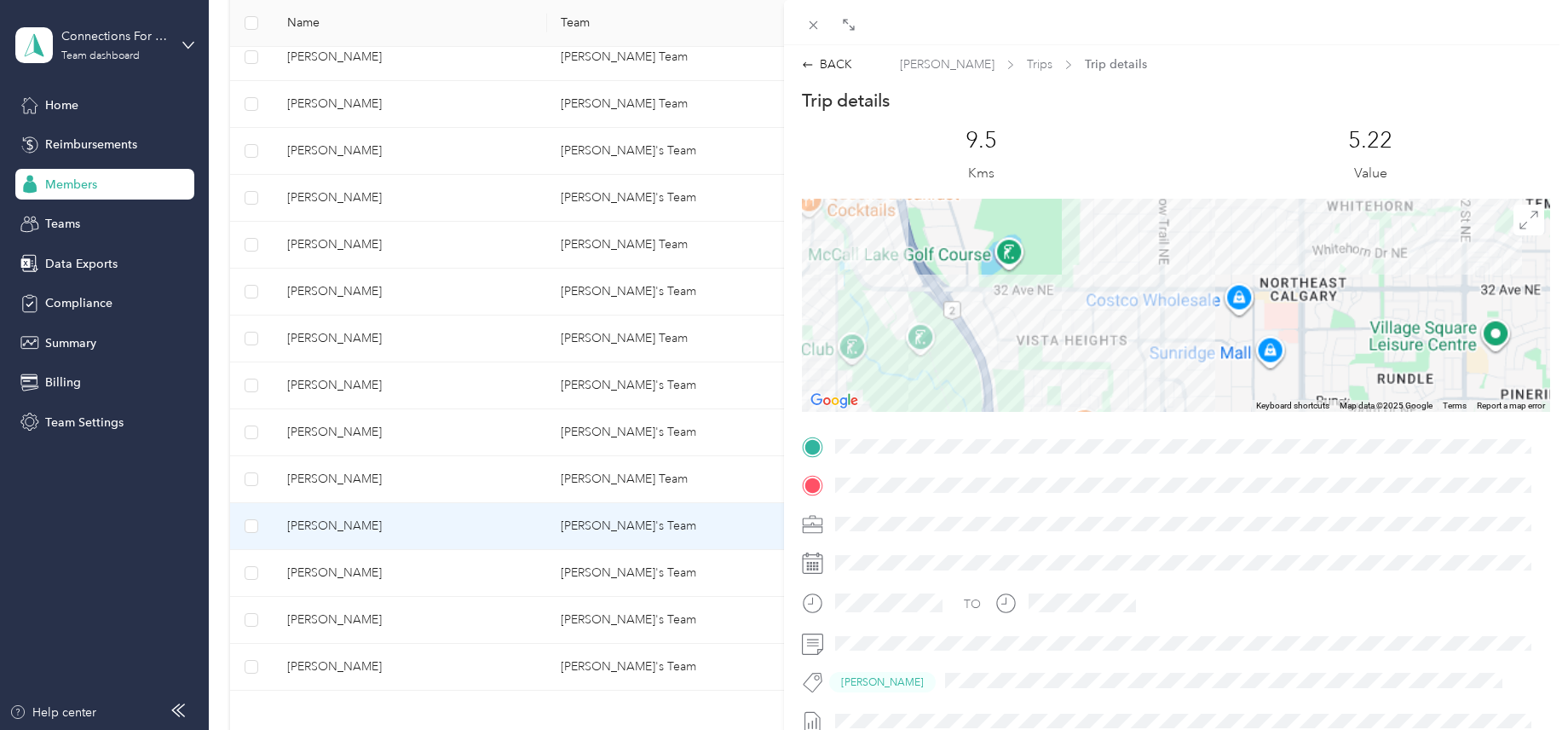
scroll to position [172, 0]
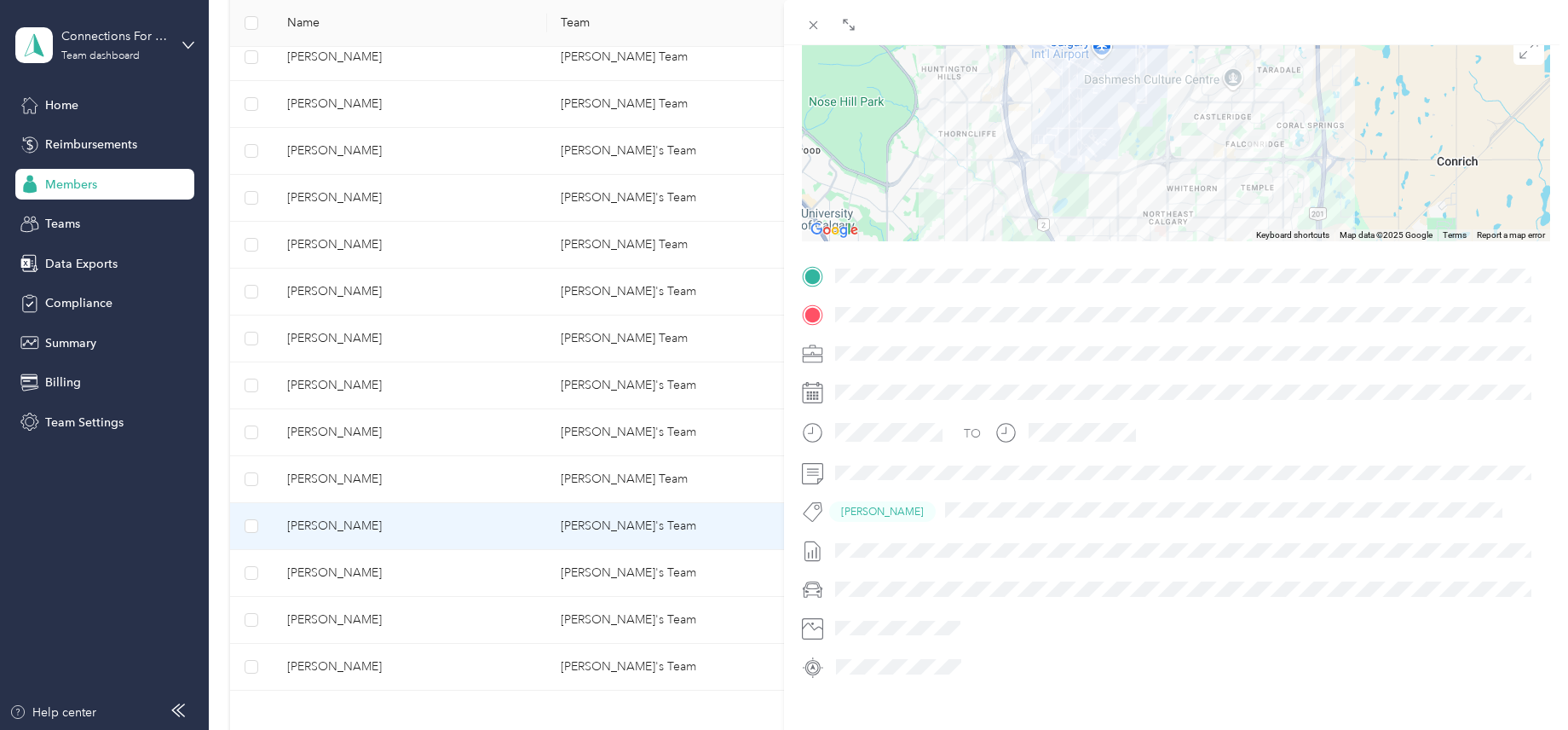
drag, startPoint x: 1261, startPoint y: 166, endPoint x: 1206, endPoint y: 220, distance: 77.1
click at [1206, 220] on div at bounding box center [1176, 135] width 748 height 213
drag, startPoint x: 813, startPoint y: 22, endPoint x: 826, endPoint y: 23, distance: 13.0
click at [815, 22] on icon at bounding box center [813, 25] width 14 height 14
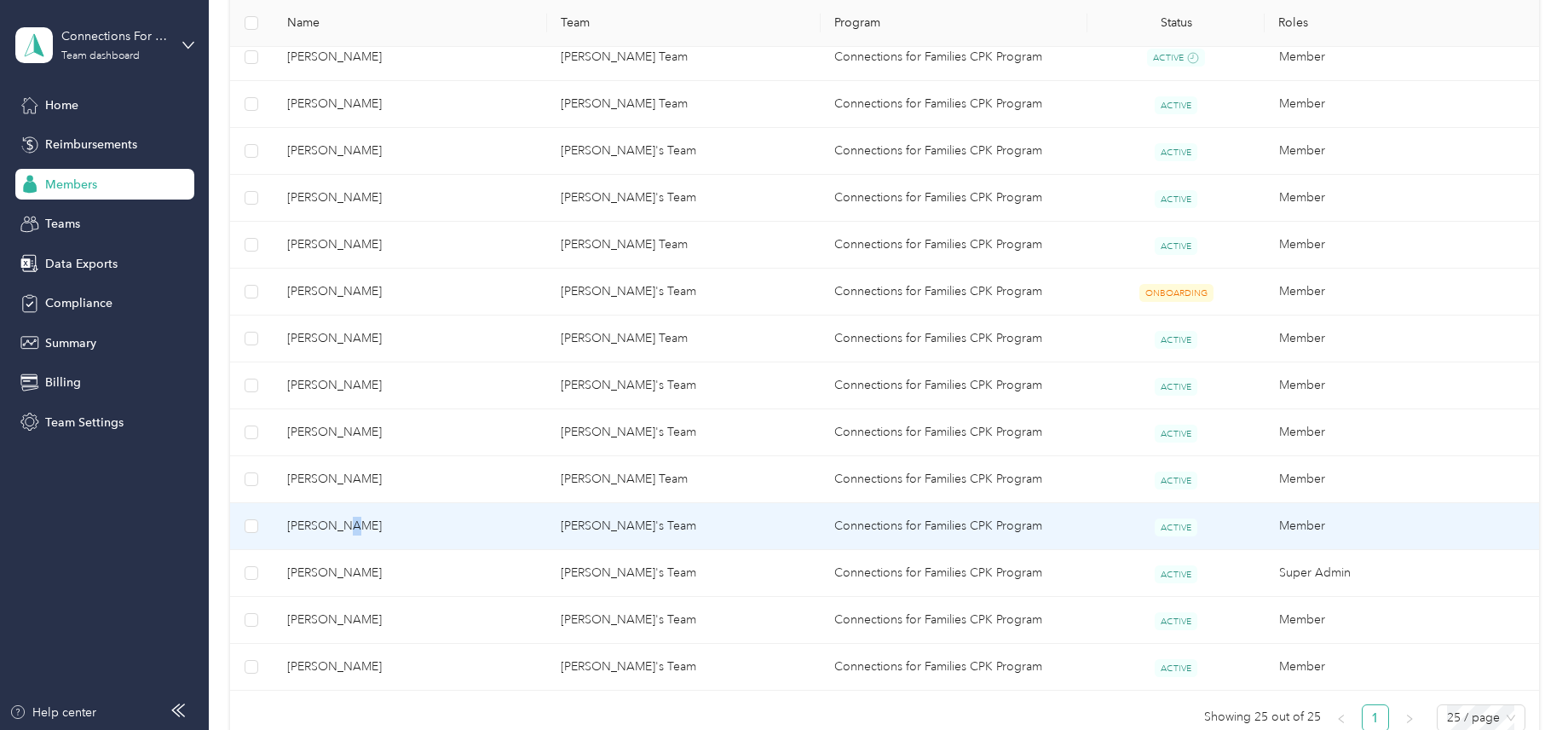
drag, startPoint x: 335, startPoint y: 518, endPoint x: 345, endPoint y: 520, distance: 10.2
click at [345, 520] on span "[PERSON_NAME]" at bounding box center [411, 525] width 246 height 18
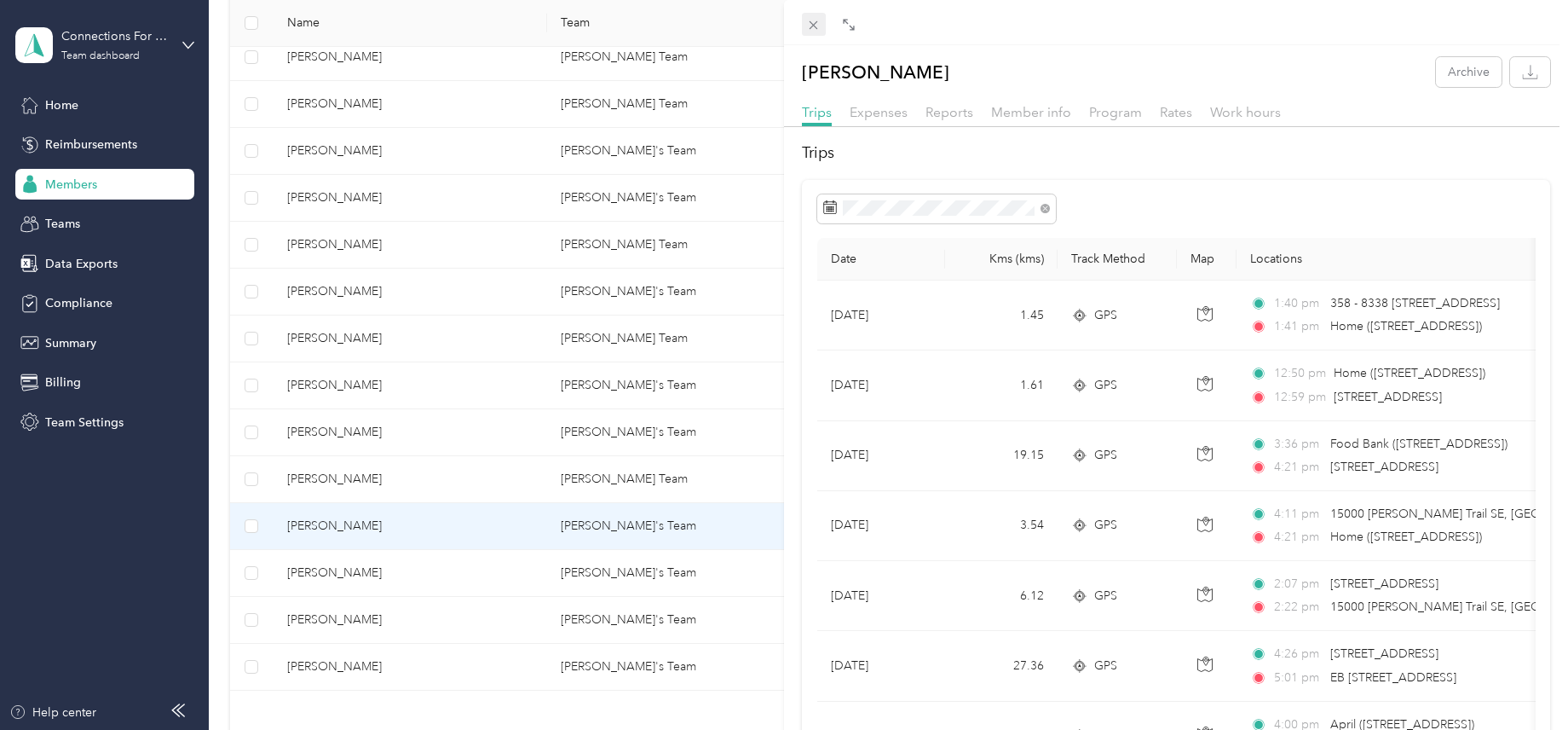
click at [813, 24] on icon at bounding box center [813, 25] width 14 height 14
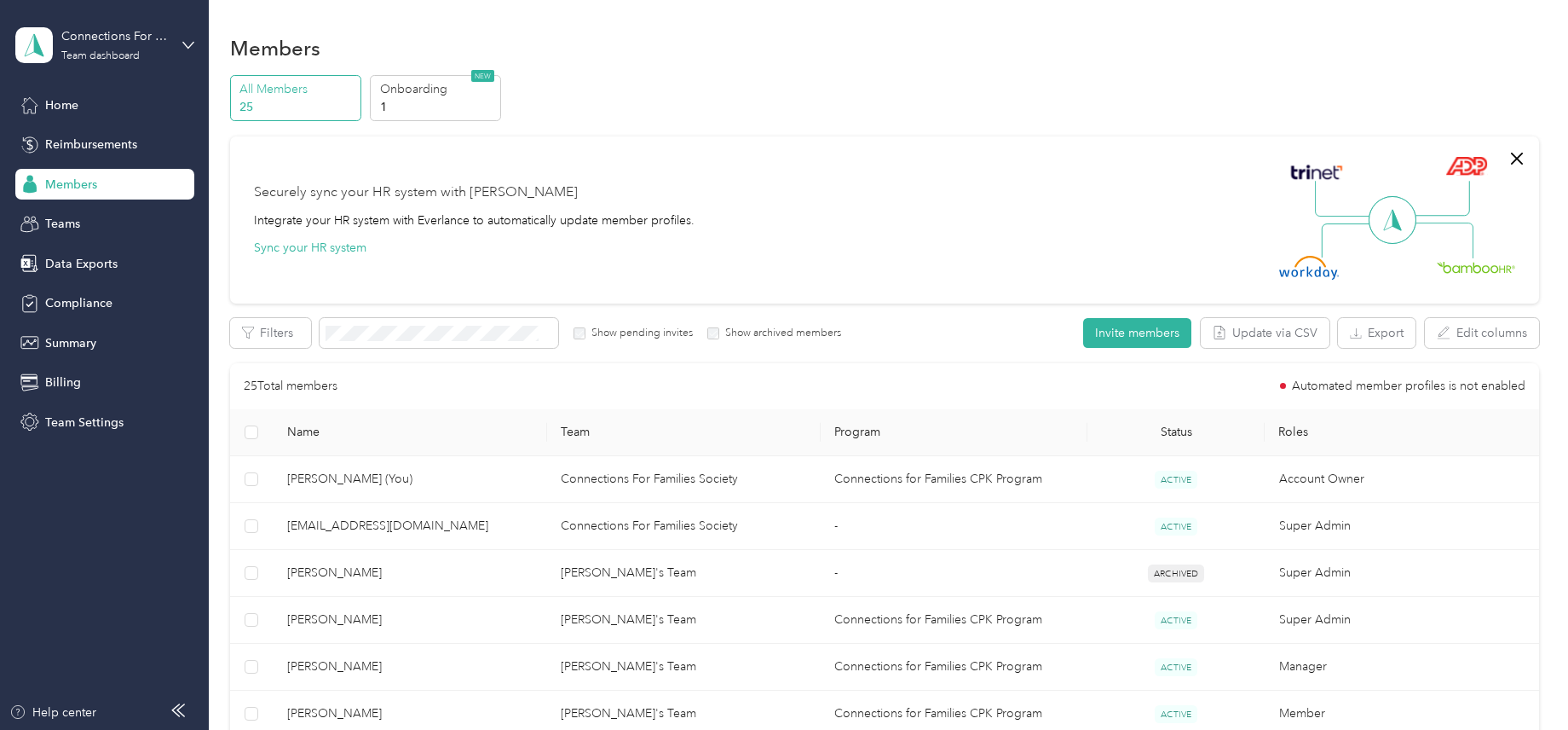
click at [97, 193] on div "Members" at bounding box center [105, 184] width 179 height 31
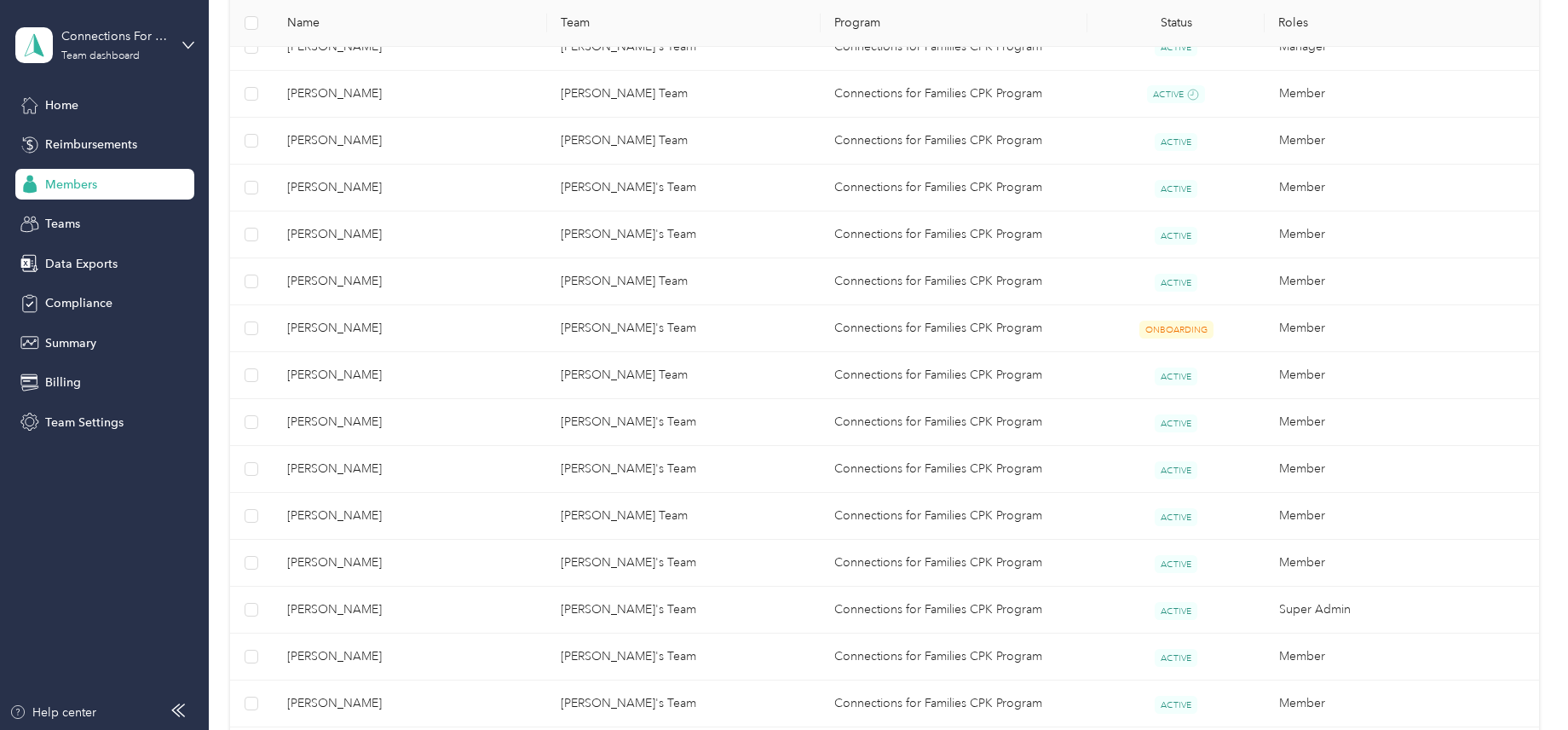
scroll to position [938, 0]
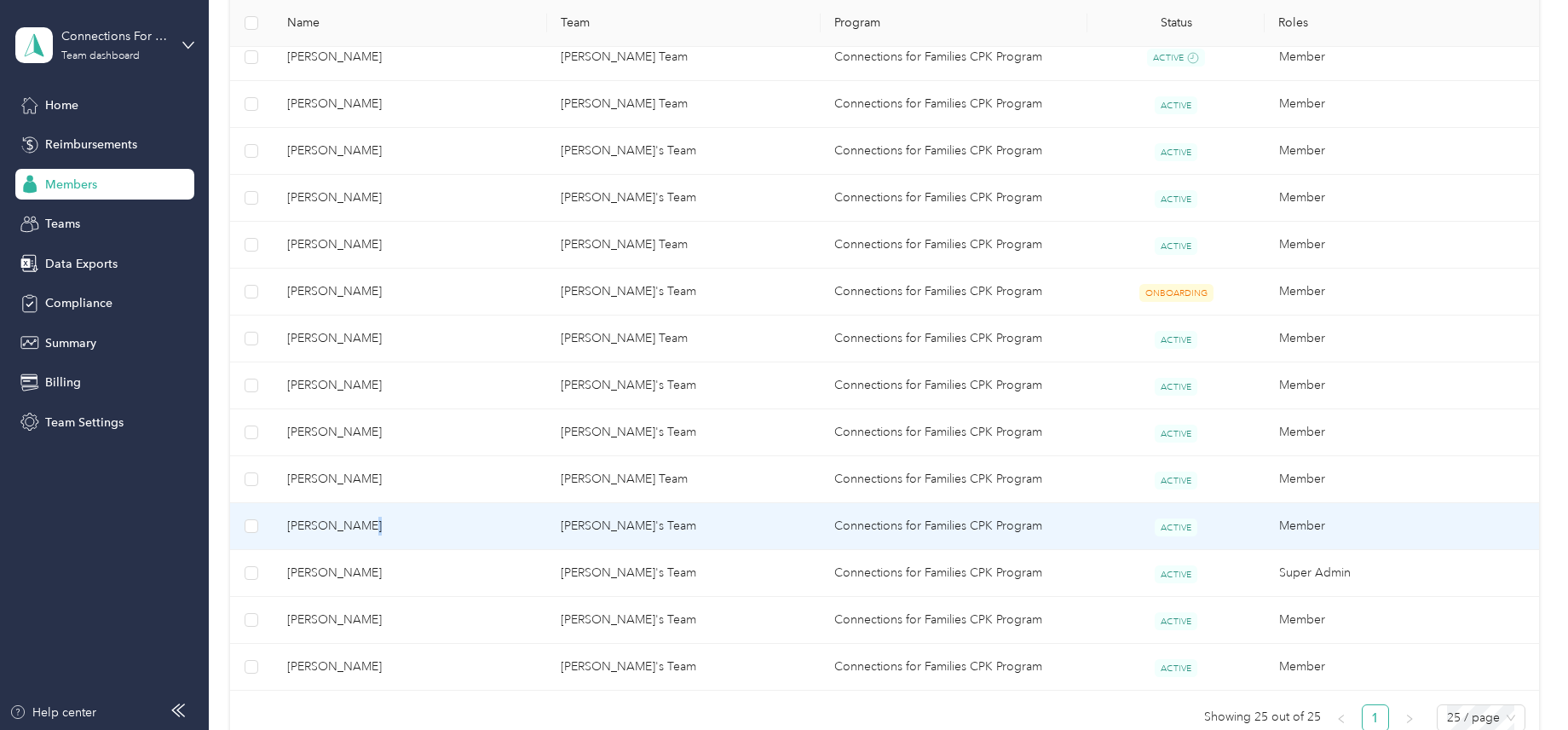
click at [359, 522] on span "[PERSON_NAME]" at bounding box center [411, 525] width 246 height 18
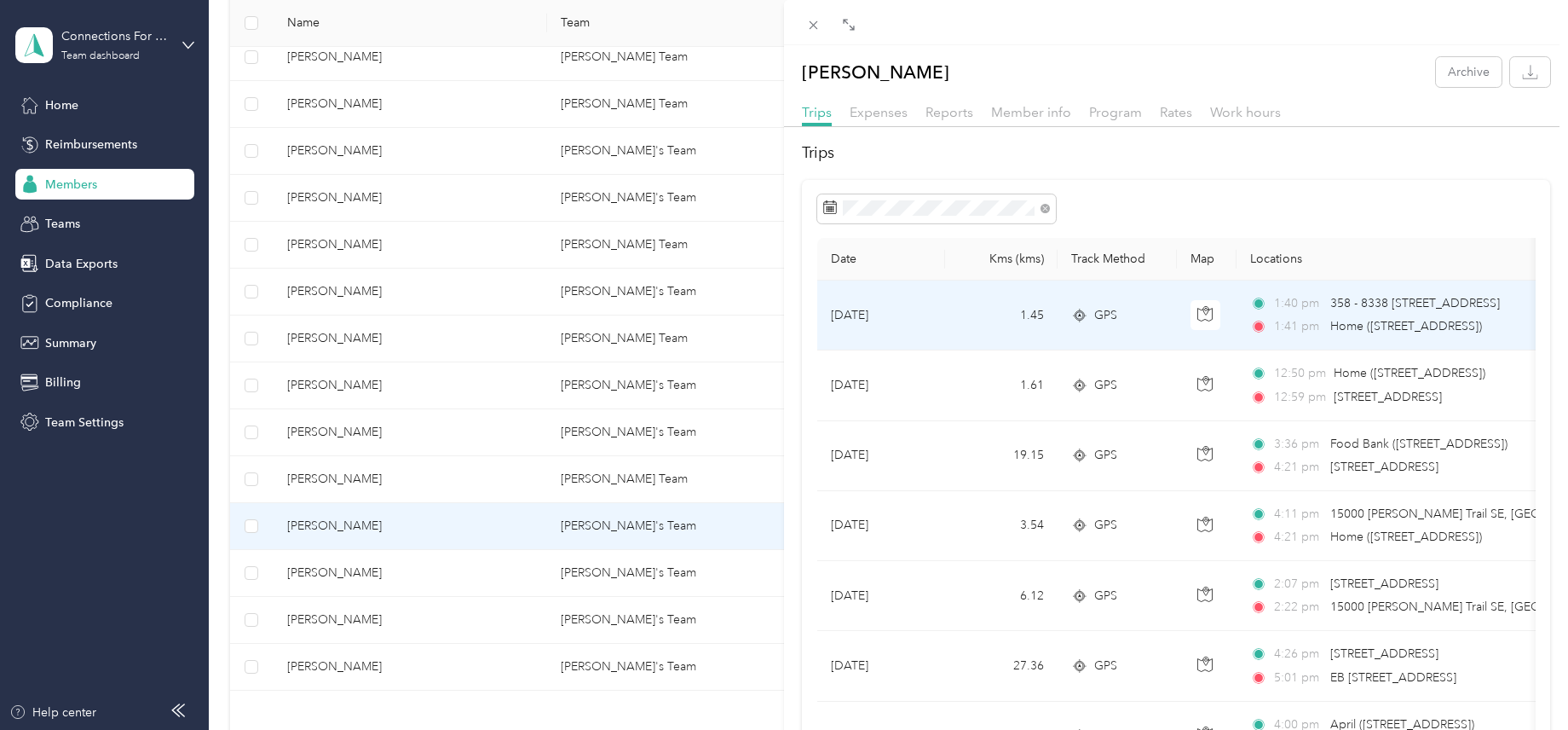
click at [1332, 325] on span "Home ([STREET_ADDRESS])" at bounding box center [1406, 325] width 151 height 14
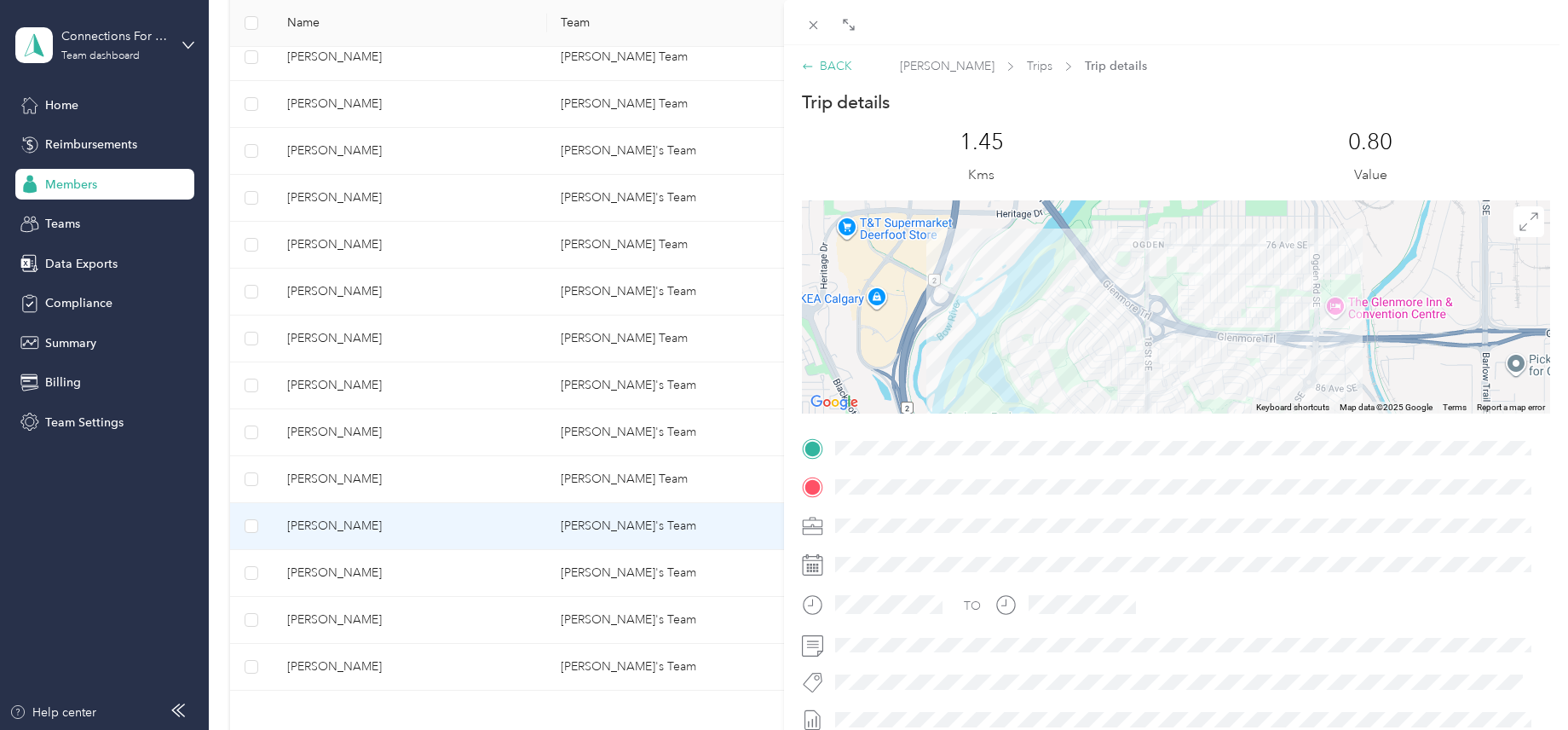
click at [845, 72] on div "BACK" at bounding box center [827, 66] width 50 height 18
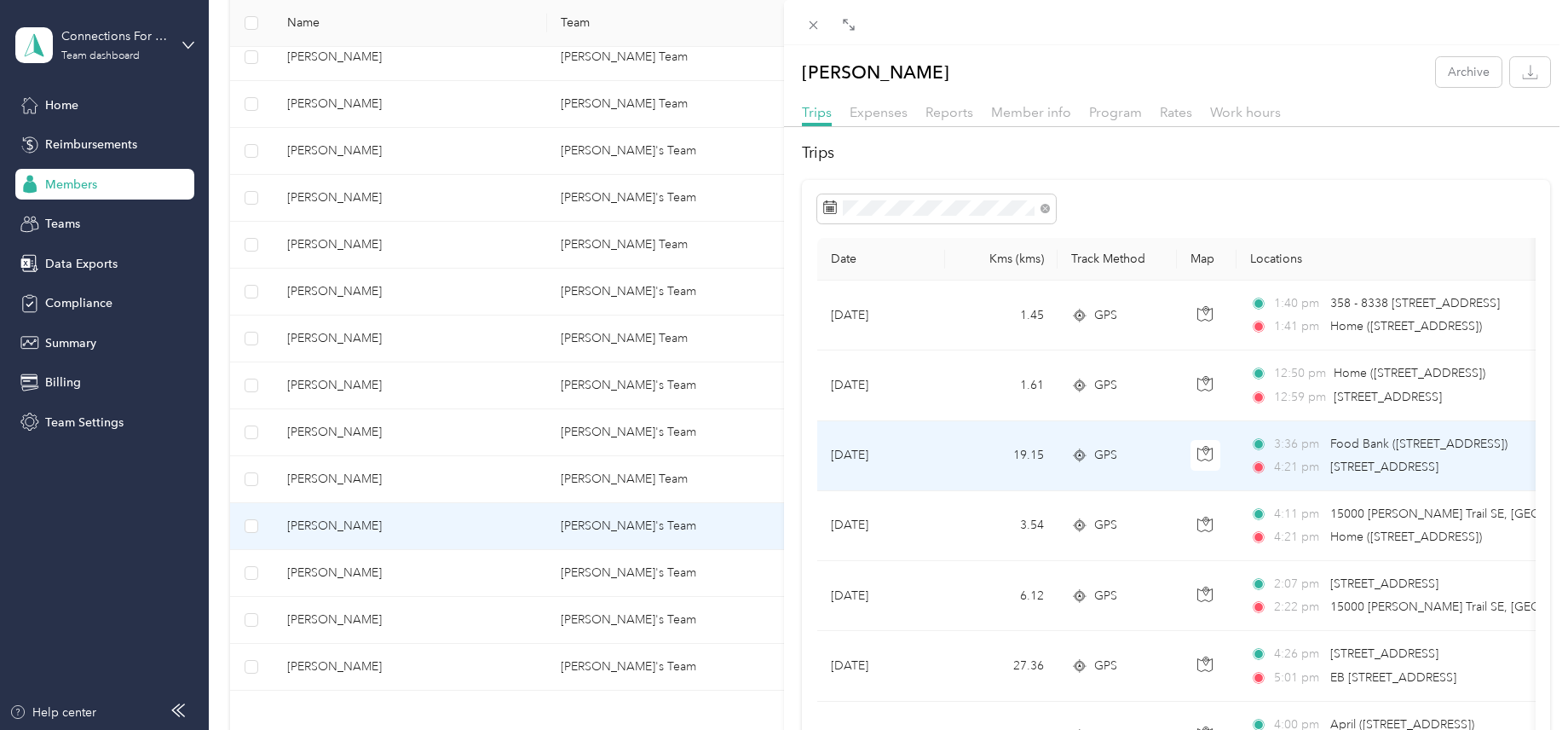
click at [1316, 449] on span "3:36 pm" at bounding box center [1298, 443] width 48 height 18
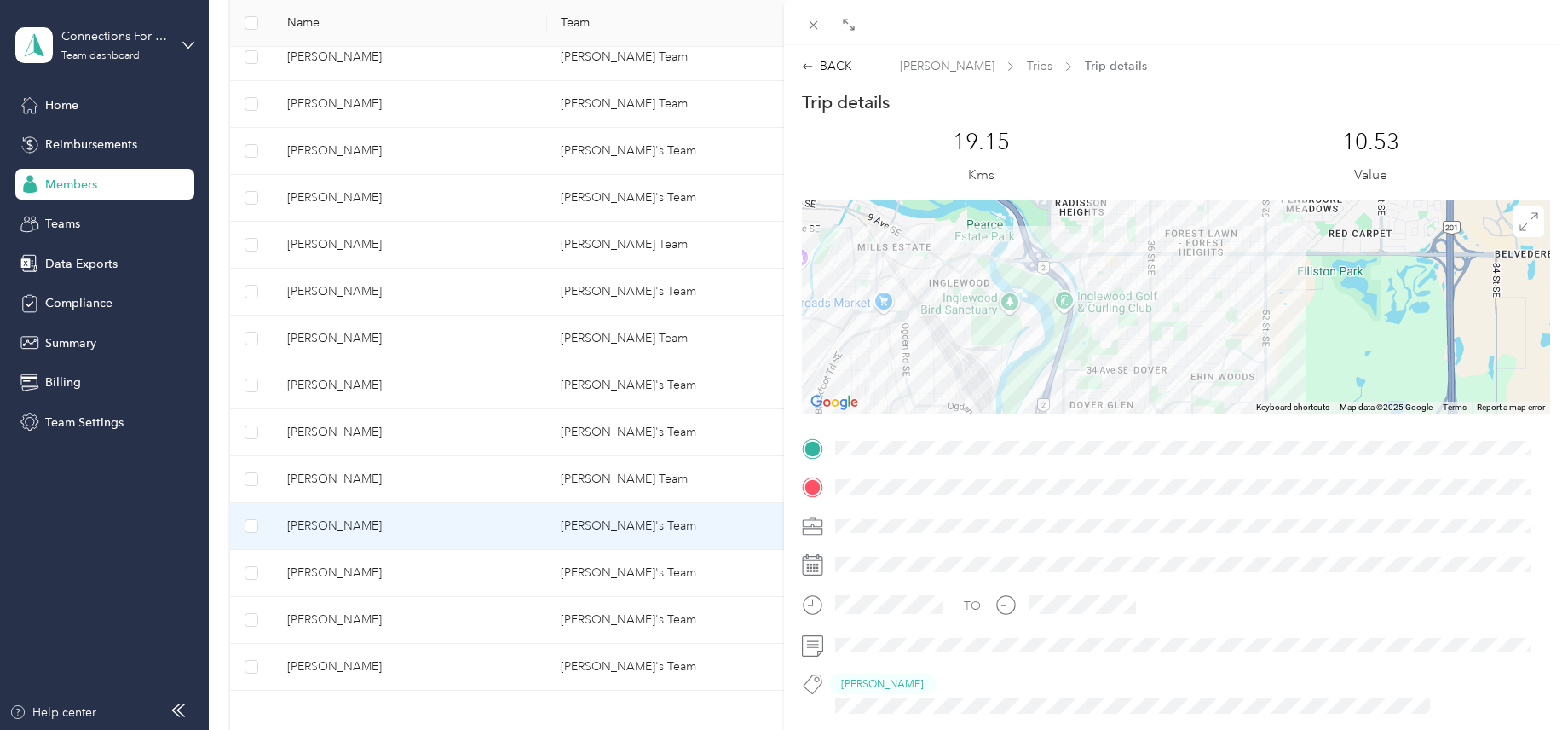
drag, startPoint x: 1203, startPoint y: 522, endPoint x: 1163, endPoint y: 311, distance: 214.8
click at [1232, 323] on div at bounding box center [1176, 307] width 748 height 213
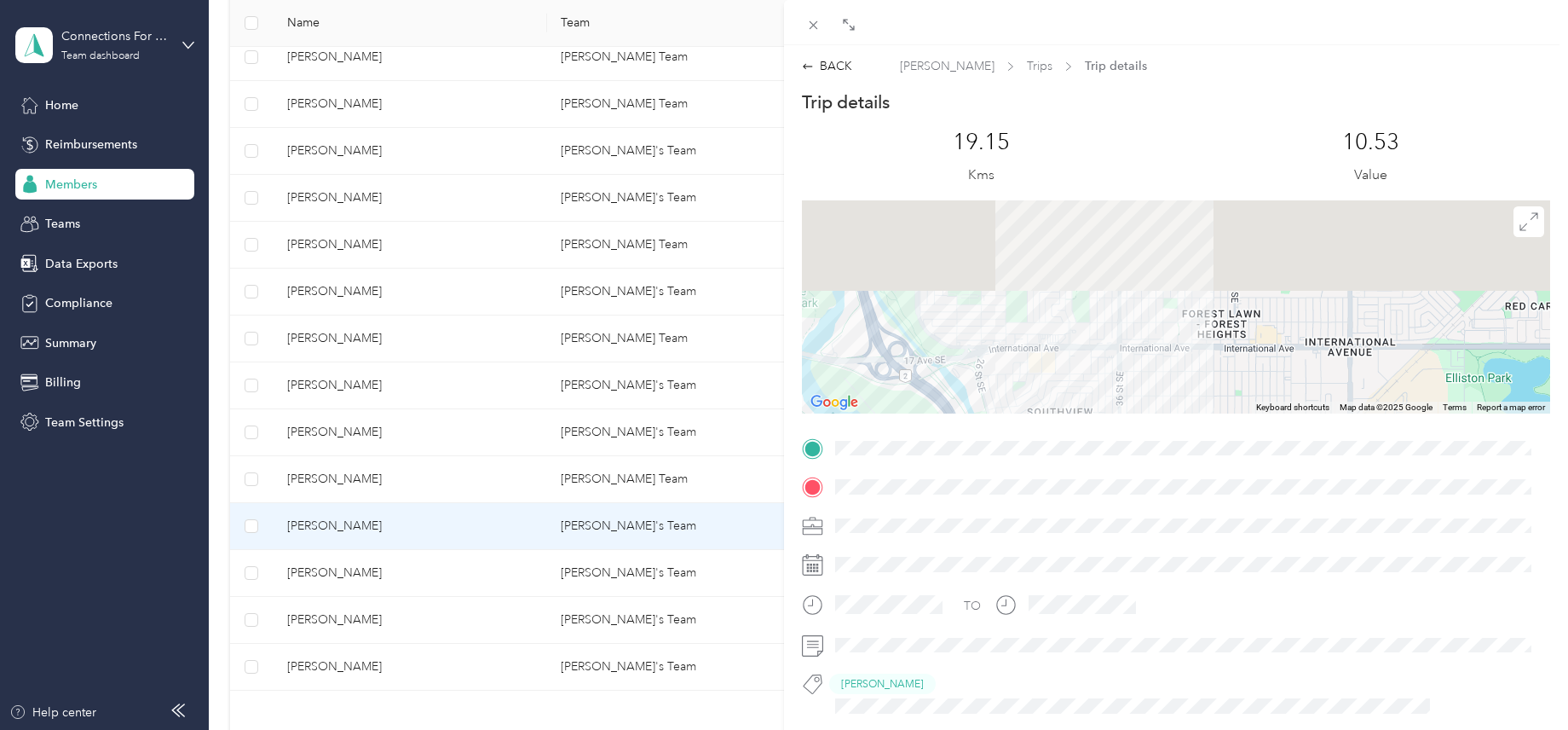
drag, startPoint x: 1193, startPoint y: 290, endPoint x: 1171, endPoint y: 415, distance: 126.9
click at [1171, 420] on div "Trip details This trip cannot be edited because it is either under review, appr…" at bounding box center [1176, 482] width 748 height 784
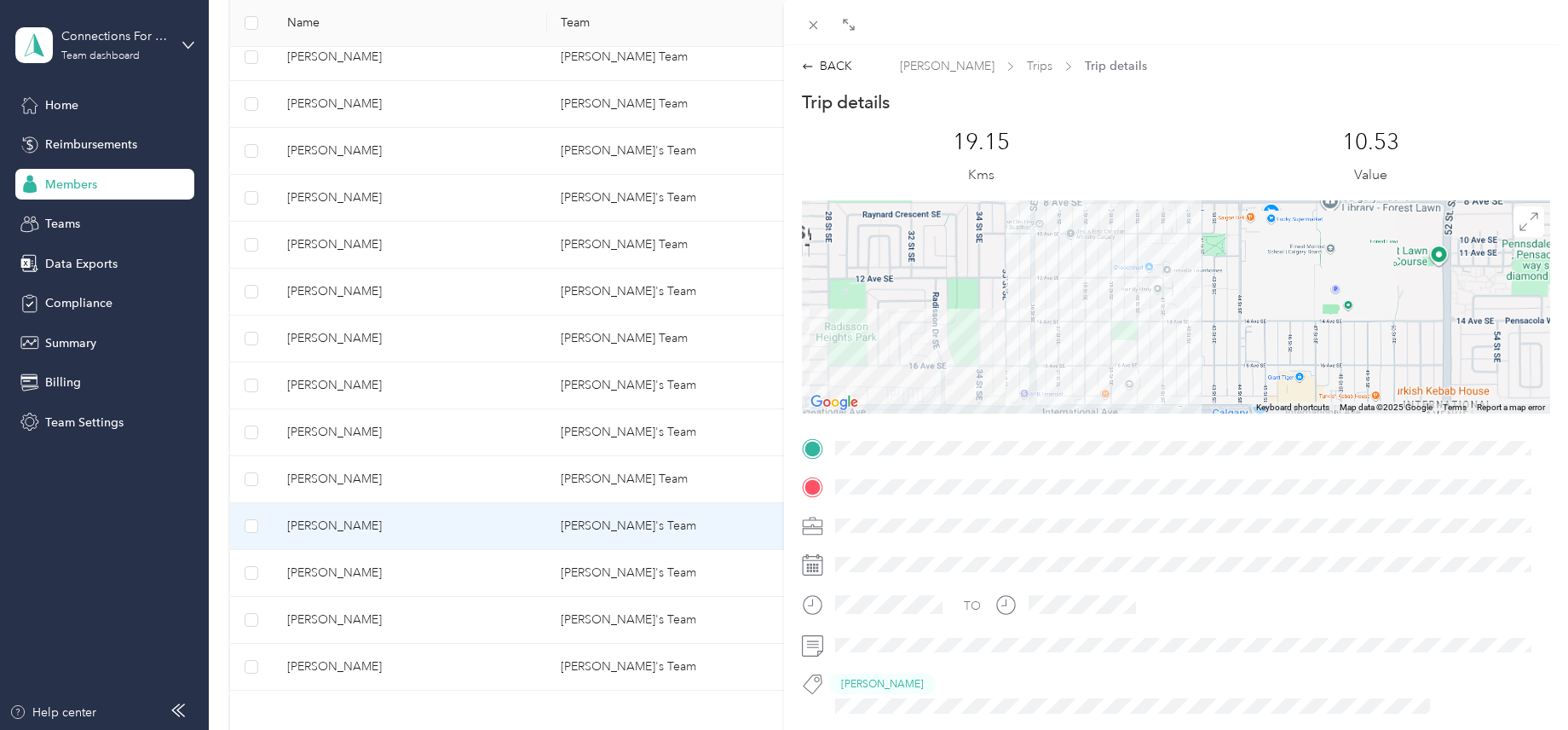
drag, startPoint x: 1209, startPoint y: 301, endPoint x: 1192, endPoint y: 306, distance: 17.7
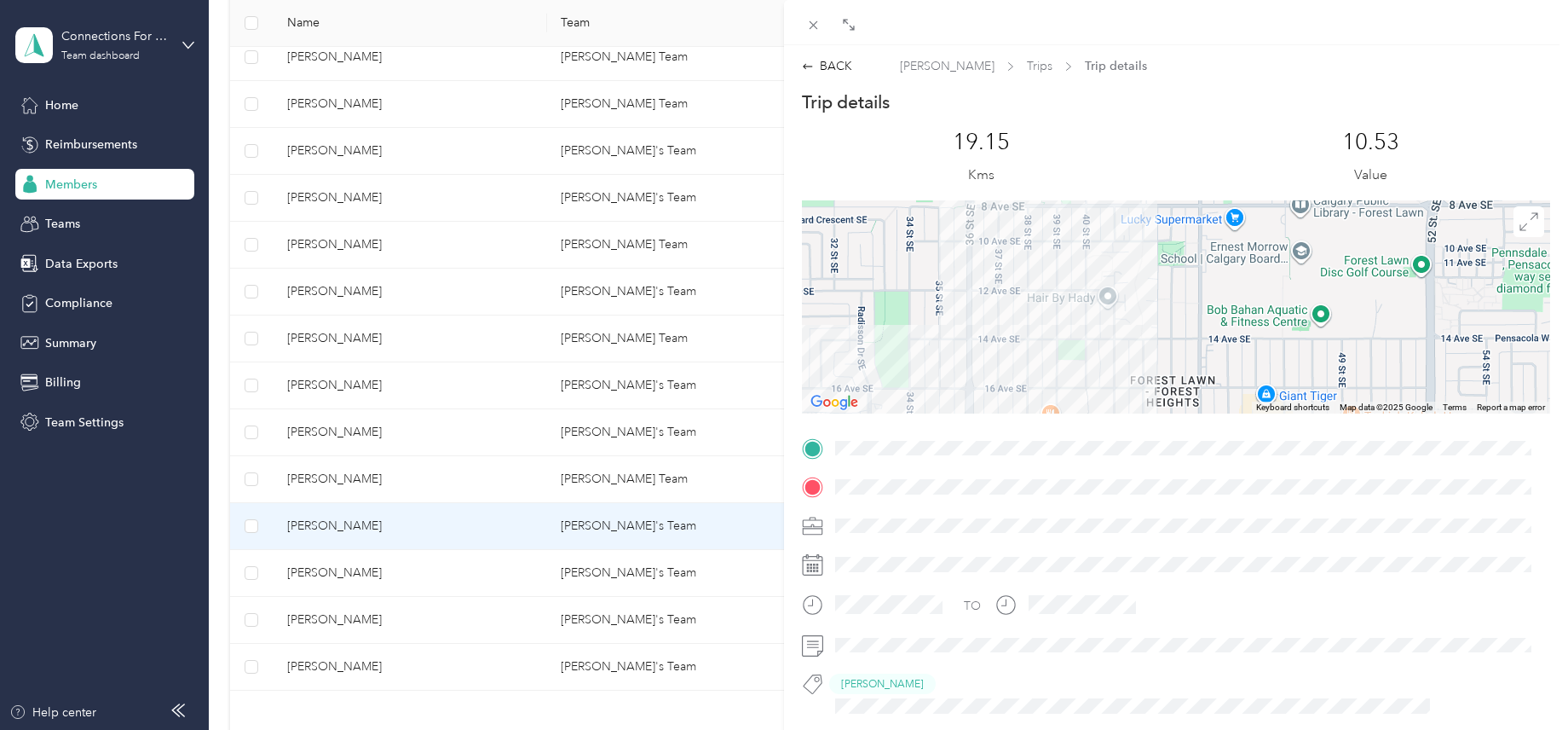
drag, startPoint x: 1121, startPoint y: 209, endPoint x: 1122, endPoint y: 259, distance: 50.0
click at [1122, 259] on div at bounding box center [1176, 307] width 748 height 213
click at [804, 64] on icon at bounding box center [808, 67] width 12 height 12
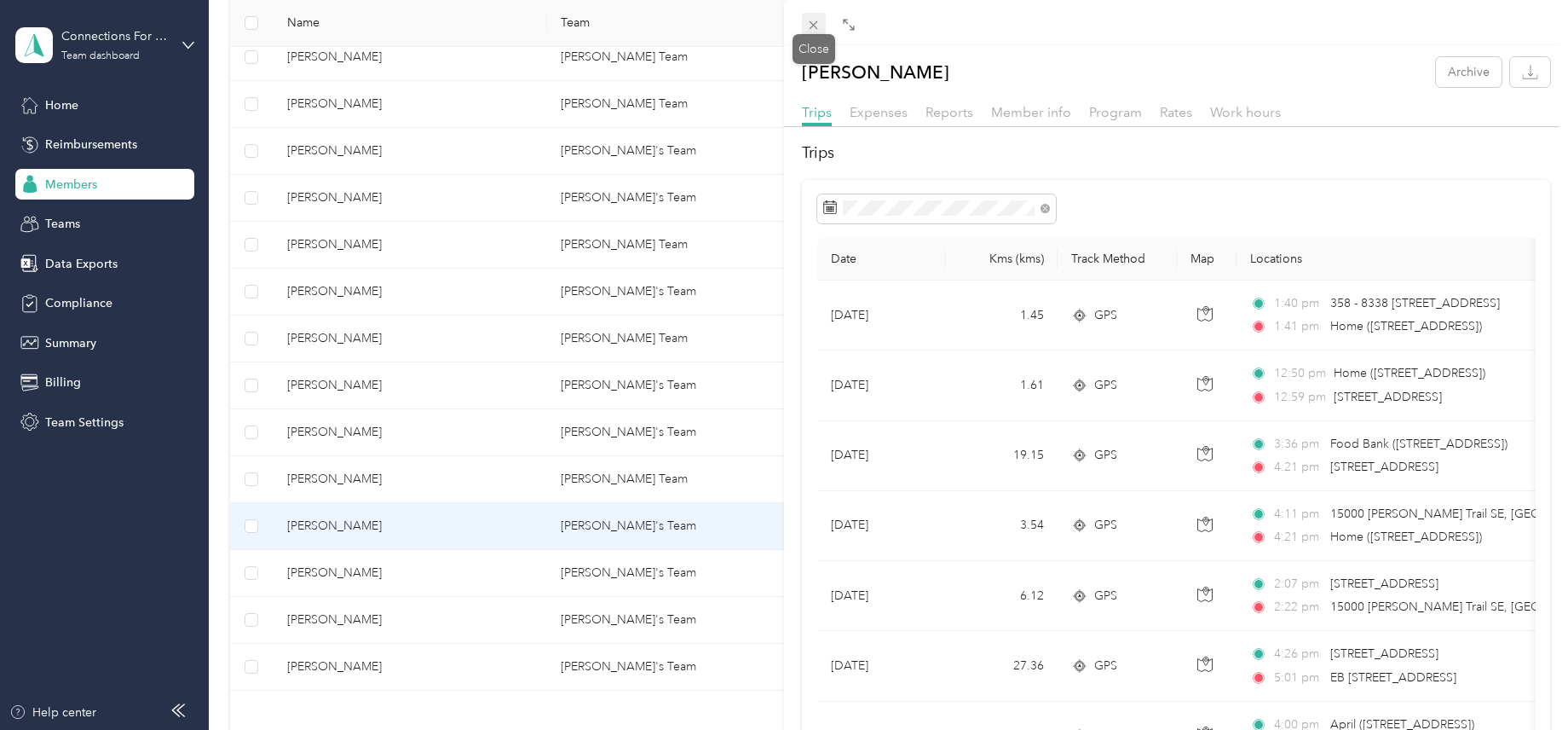
click at [814, 19] on icon at bounding box center [813, 25] width 14 height 14
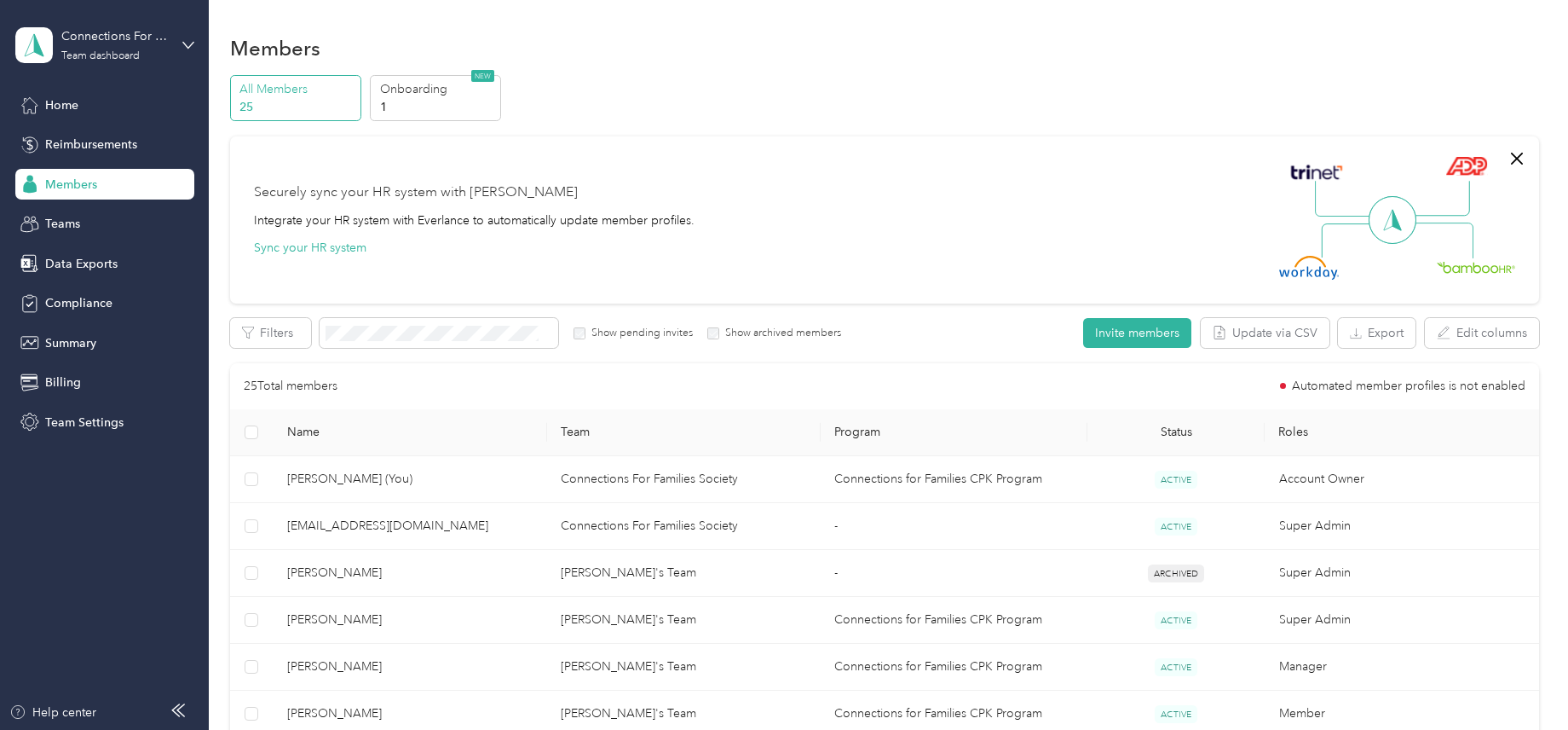
click at [1141, 47] on div "Members" at bounding box center [885, 47] width 1309 height 36
click at [732, 79] on div "All Members 25 Onboarding 1 NEW" at bounding box center [885, 98] width 1309 height 47
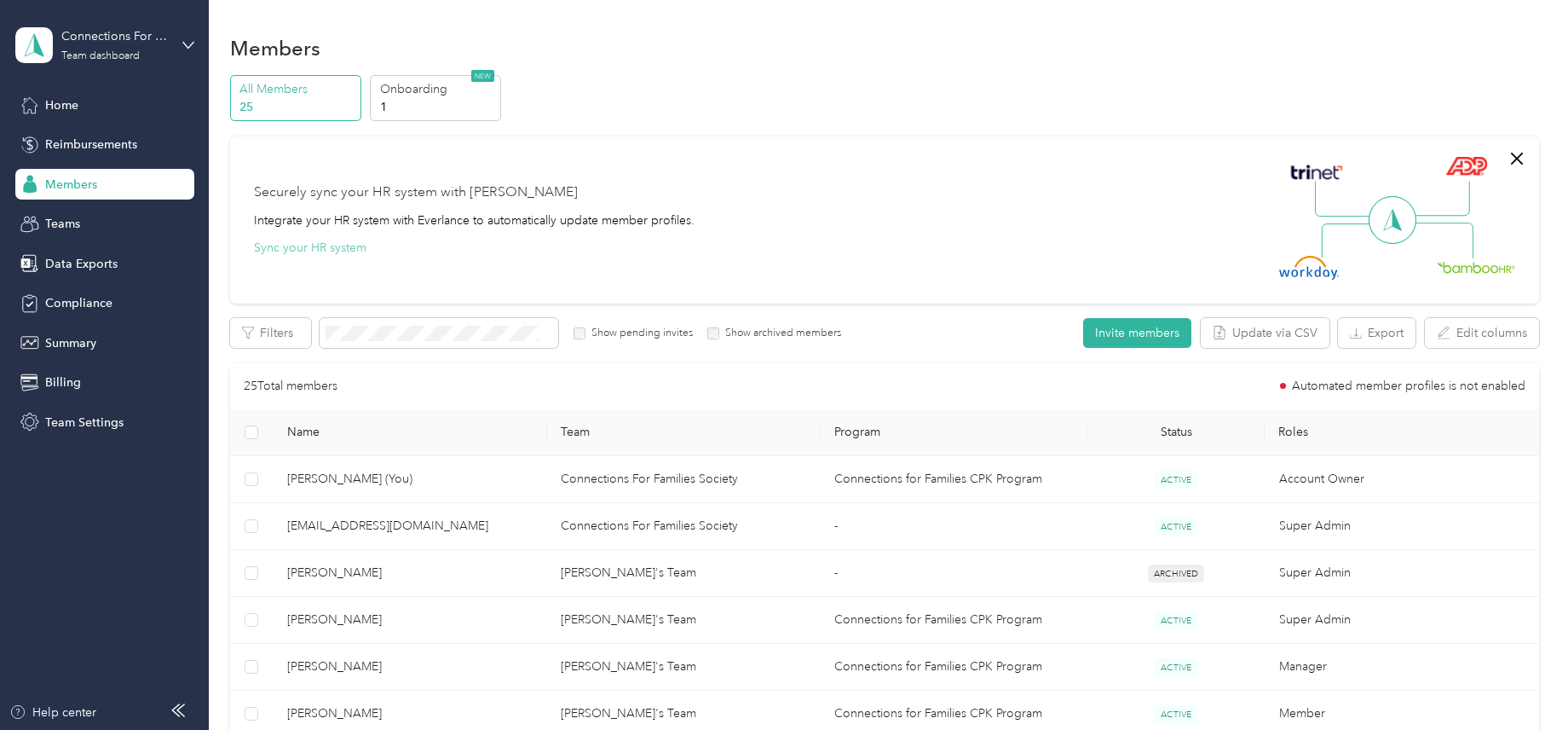
click at [332, 252] on button "Sync your HR system" at bounding box center [310, 247] width 113 height 18
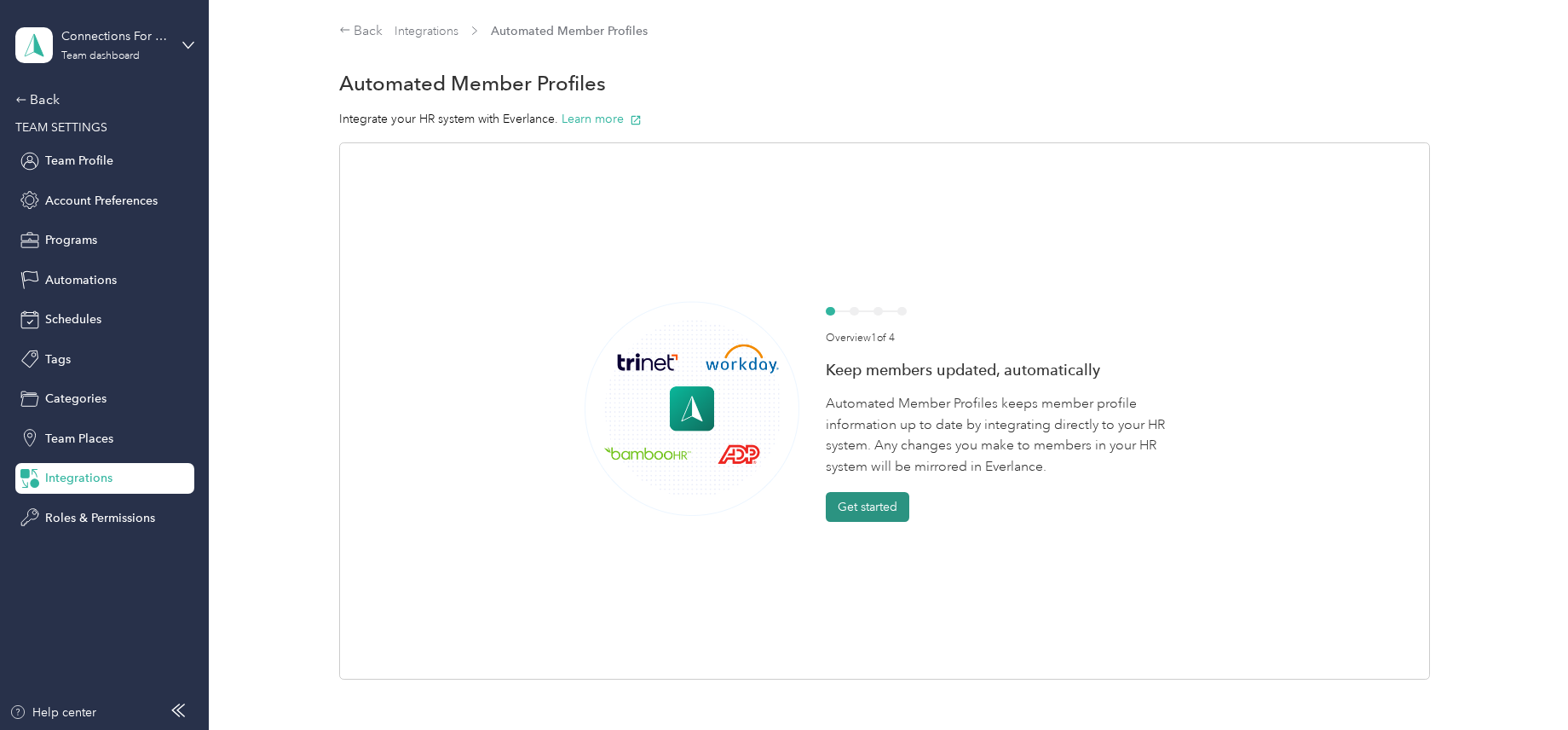
click at [878, 507] on button "Get started" at bounding box center [867, 507] width 84 height 30
